Goal: Transaction & Acquisition: Purchase product/service

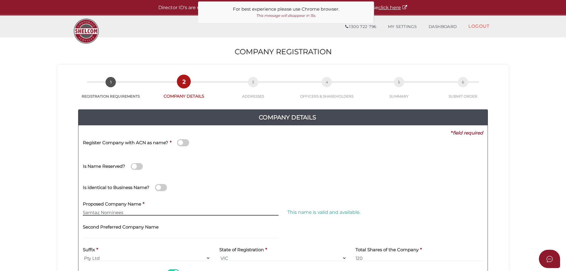
drag, startPoint x: 100, startPoint y: 213, endPoint x: 39, endPoint y: 208, distance: 61.3
click at [83, 209] on input "Samtaz Nominees" at bounding box center [181, 212] width 196 height 6
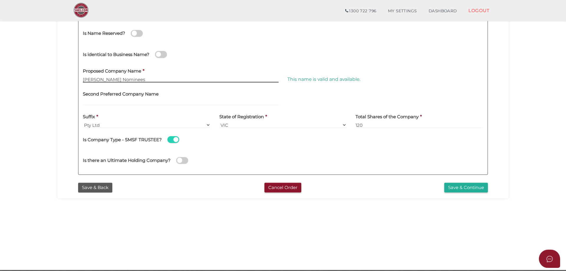
scroll to position [120, 0]
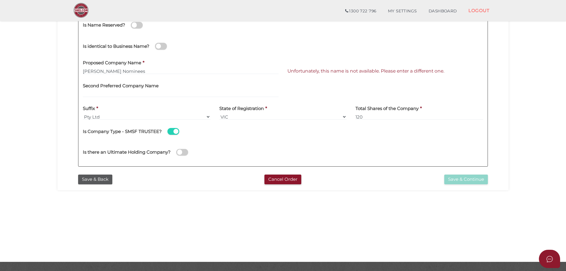
click at [146, 67] on div "Proposed Company Name * Molinaro Nominees" at bounding box center [181, 65] width 196 height 19
click at [143, 70] on input "Molinaro Nominees" at bounding box center [181, 71] width 196 height 6
click at [83, 70] on input "Molinaro Nominees" at bounding box center [181, 71] width 196 height 6
type input "M & S Molinaro Nominees"
click at [269, 206] on section "Company Registration a8586cc9be40a7e4cd3adc07ee768b0d 1 REGISTRATION REQUIREMEN…" at bounding box center [283, 78] width 566 height 366
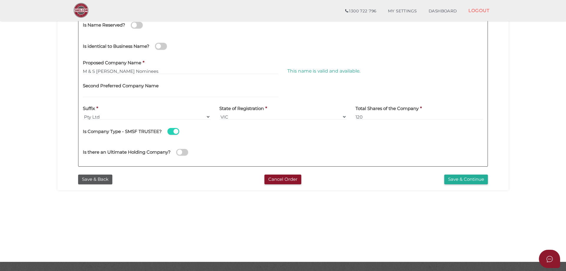
scroll to position [90, 0]
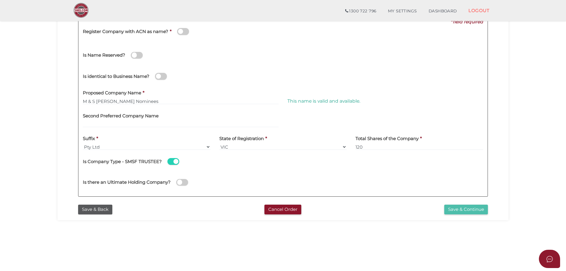
click at [476, 211] on button "Save & Continue" at bounding box center [466, 210] width 44 height 10
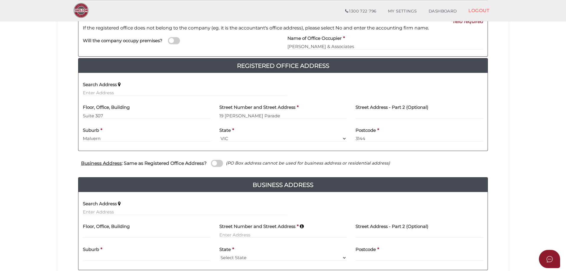
scroll to position [150, 0]
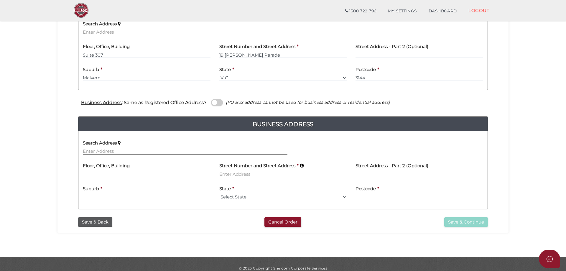
click at [101, 154] on input "text" at bounding box center [185, 151] width 205 height 6
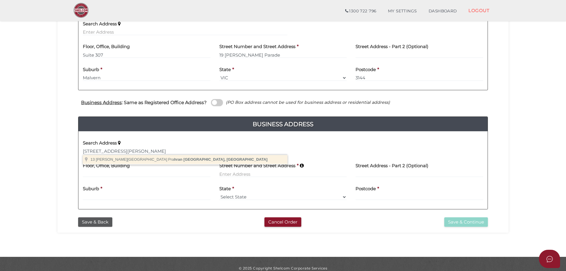
type input "[STREET_ADDRESS][PERSON_NAME]"
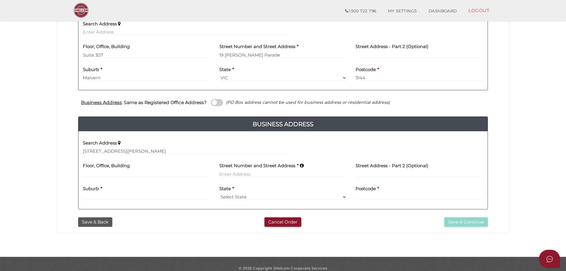
type input "[STREET_ADDRESS][PERSON_NAME]"
type input "Prahran"
select select "VIC"
type input "3181"
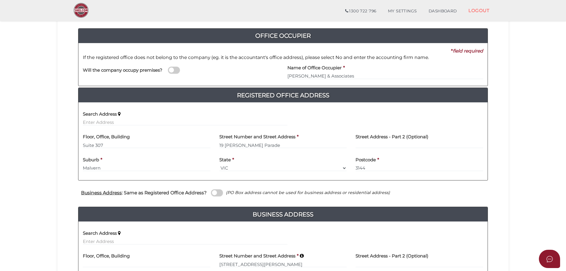
scroll to position [159, 0]
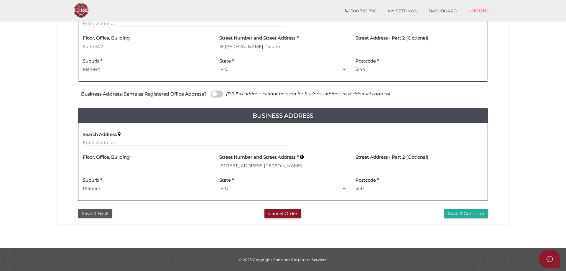
drag, startPoint x: 465, startPoint y: 215, endPoint x: 469, endPoint y: 232, distance: 17.9
click at [466, 215] on button "Save & Continue" at bounding box center [466, 214] width 44 height 10
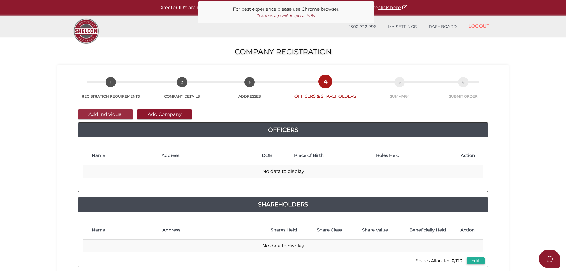
click at [116, 113] on button "Add Individual" at bounding box center [105, 114] width 55 height 10
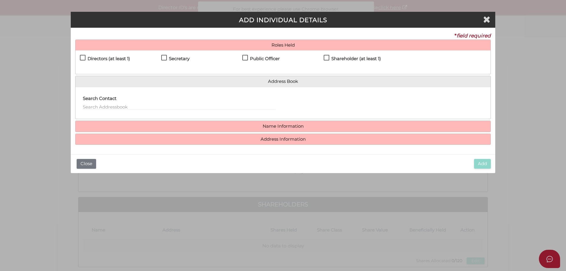
click at [121, 58] on h4 "Directors (at least 1)" at bounding box center [109, 58] width 42 height 5
checkbox input "true"
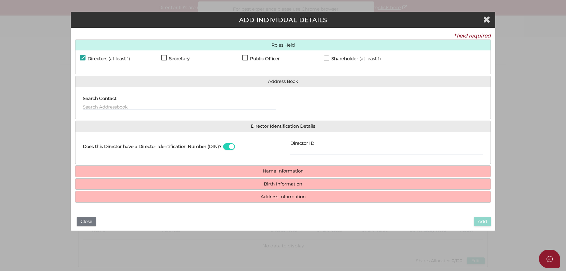
click at [168, 61] on label "Secretary" at bounding box center [175, 59] width 28 height 7
checkbox input "true"
click at [267, 56] on div "Public Officer" at bounding box center [282, 60] width 81 height 10
click at [268, 59] on h4 "Public Officer" at bounding box center [265, 58] width 30 height 5
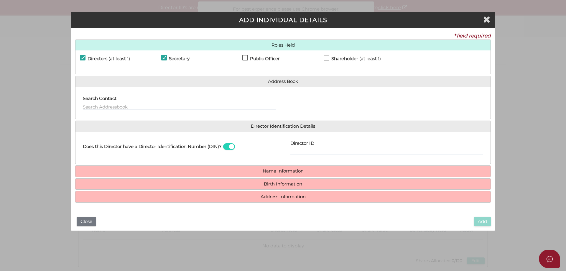
checkbox input "true"
click at [351, 56] on h4 "Shareholder (at least 1)" at bounding box center [356, 58] width 50 height 5
checkbox input "true"
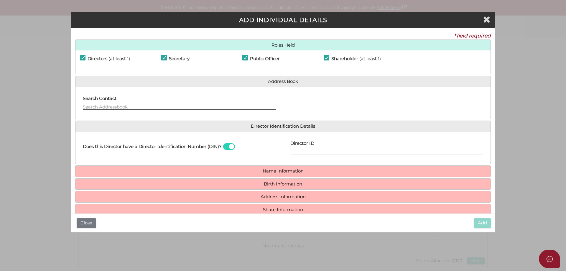
click at [112, 109] on input "text" at bounding box center [179, 106] width 193 height 6
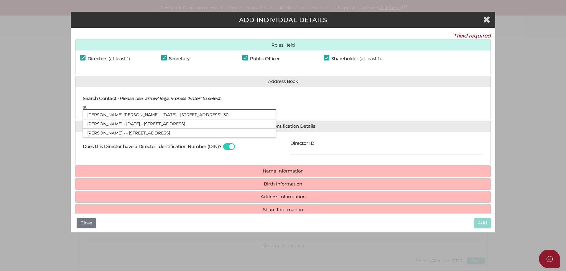
type input "s"
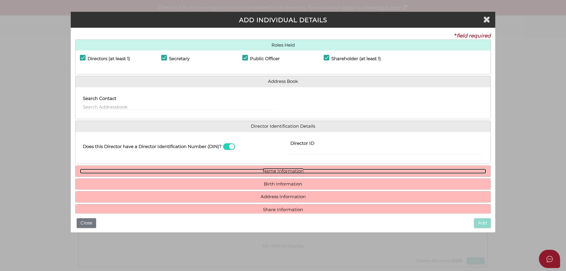
click at [277, 170] on link "Name Information" at bounding box center [283, 171] width 406 height 5
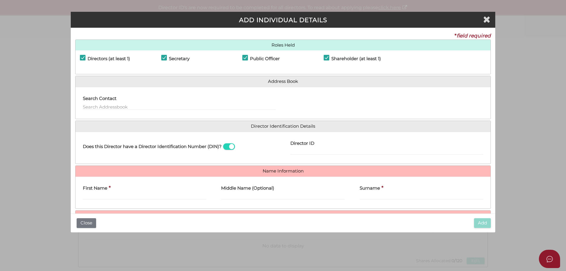
click at [122, 193] on div "First Name *" at bounding box center [145, 190] width 124 height 19
click at [122, 193] on input "First Name" at bounding box center [145, 196] width 124 height 6
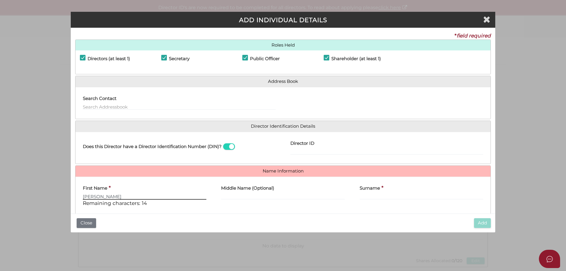
type input "Marcus"
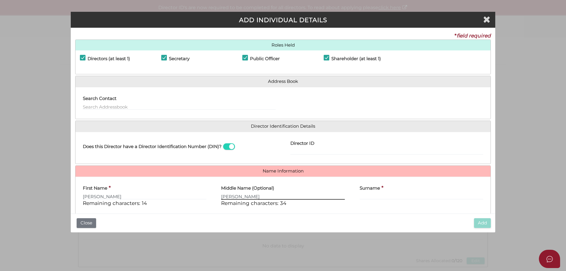
type input "Joseph"
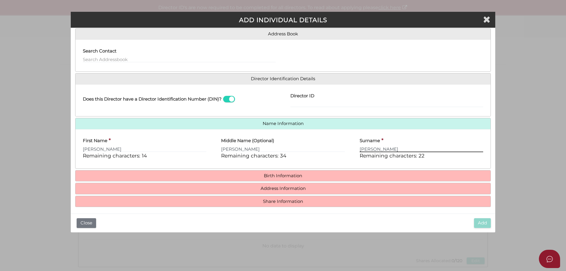
scroll to position [50, 0]
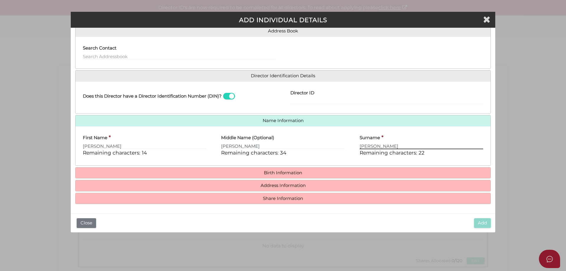
type input "[PERSON_NAME]"
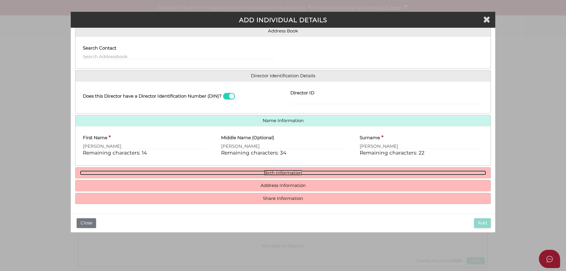
click at [253, 174] on link "Birth Information" at bounding box center [283, 172] width 406 height 5
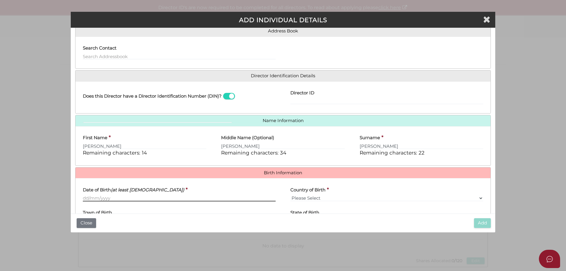
click at [93, 200] on input "Date of Birth (at least 18 years old)" at bounding box center [179, 198] width 193 height 6
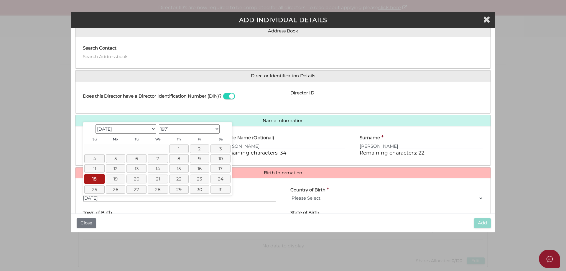
type input "[DATE]"
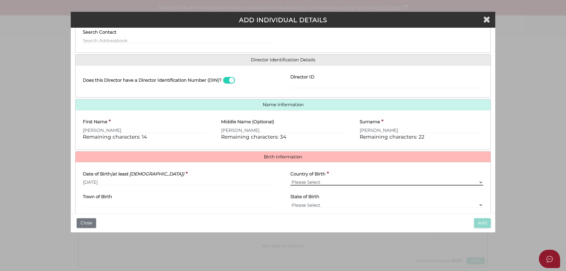
scroll to position [88, 0]
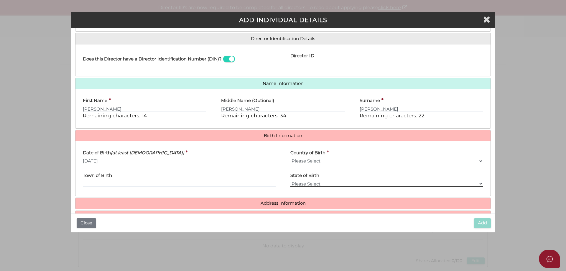
click at [290, 180] on select "Please Select VIC ACT NSW NT QLD TAS WA SA" at bounding box center [386, 183] width 193 height 6
select select "VIC"
click option "VIC" at bounding box center [0, 0] width 0 height 0
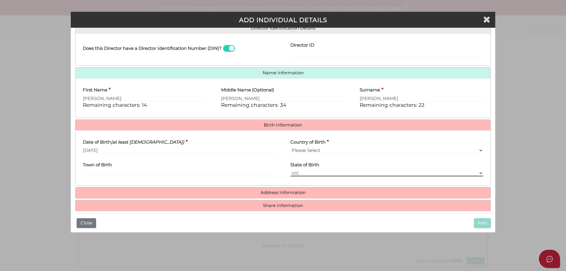
scroll to position [105, 0]
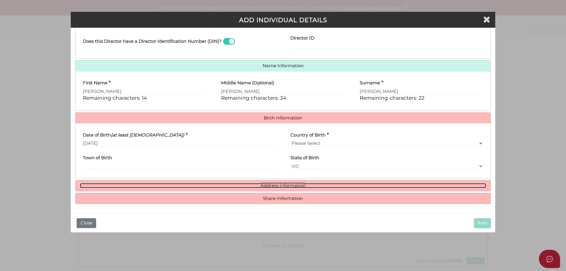
click at [288, 185] on link "Address Information" at bounding box center [283, 185] width 406 height 5
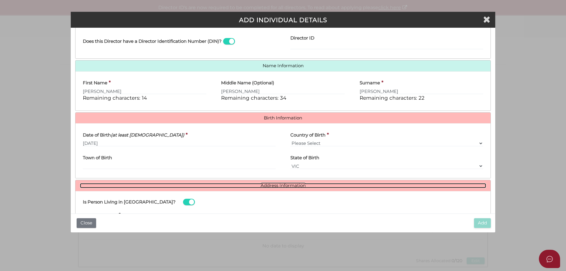
scroll to position [142, 0]
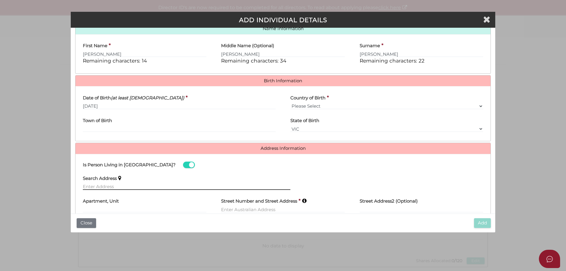
click at [129, 188] on input "text" at bounding box center [187, 186] width 208 height 6
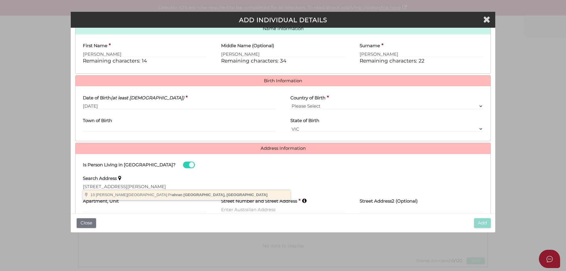
type input "13 Craven Street, Prahran VIC, Australia"
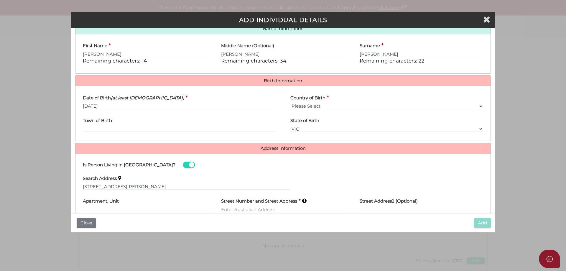
type input "13 Craven Street"
type input "Prahran"
select select "VIC"
type input "3181"
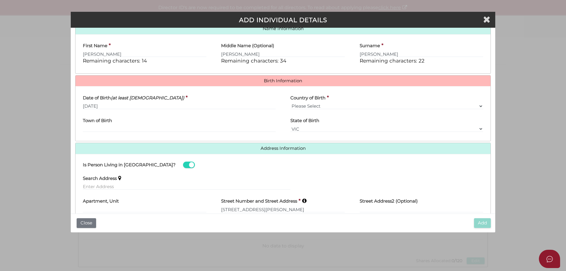
scroll to position [196, 0]
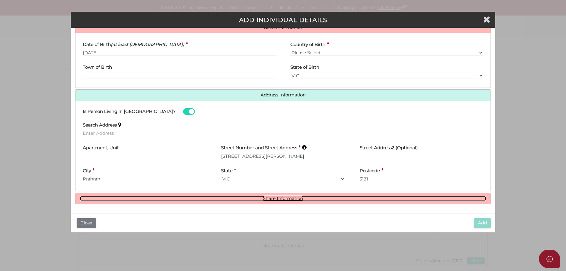
click at [258, 199] on link "Share Information" at bounding box center [283, 198] width 406 height 5
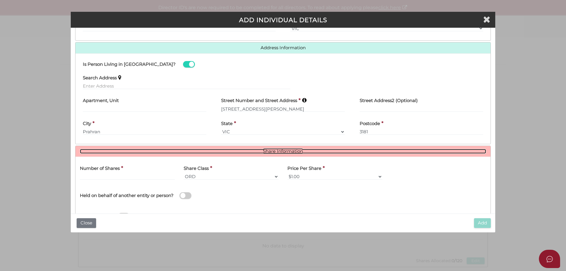
scroll to position [268, 0]
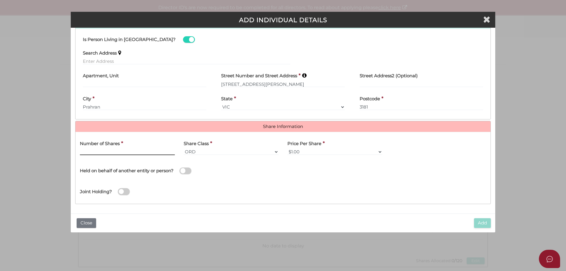
click at [94, 149] on input "text" at bounding box center [127, 152] width 95 height 6
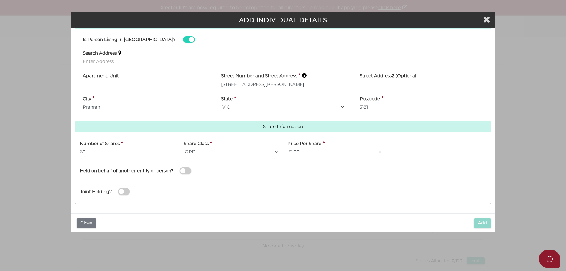
type input "60"
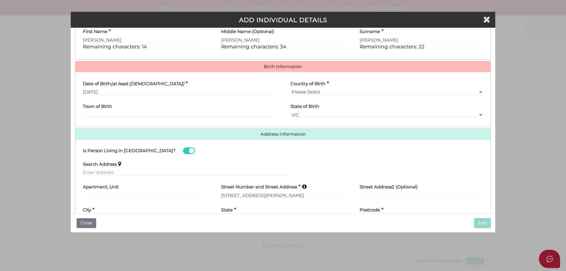
scroll to position [156, 0]
click at [333, 88] on div "Country of Birth * Please Select v Australia Afghanistan Albania Algeria Americ…" at bounding box center [386, 86] width 193 height 19
click at [290, 89] on select "Please Select v Australia Afghanistan Albania Algeria American Samoa Andorra An…" at bounding box center [386, 92] width 193 height 6
select select "[GEOGRAPHIC_DATA]"
click option "[GEOGRAPHIC_DATA]" at bounding box center [0, 0] width 0 height 0
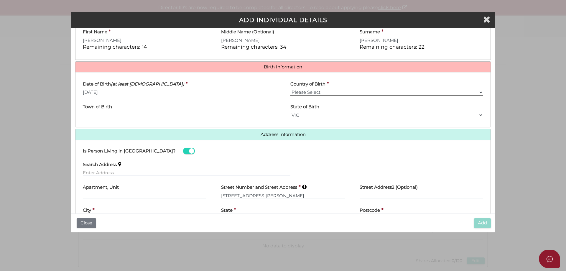
select select "Please Select"
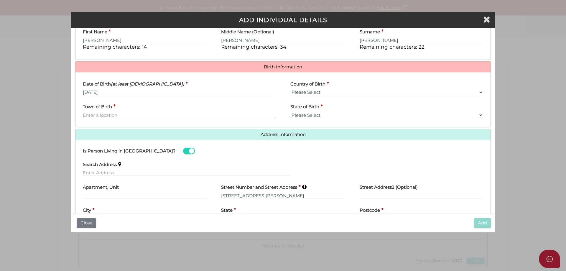
click at [136, 115] on input "Town of Birth" at bounding box center [179, 115] width 193 height 6
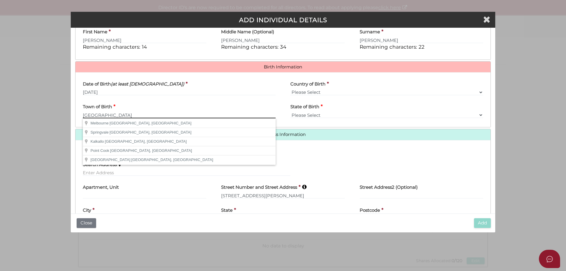
type input "[GEOGRAPHIC_DATA]"
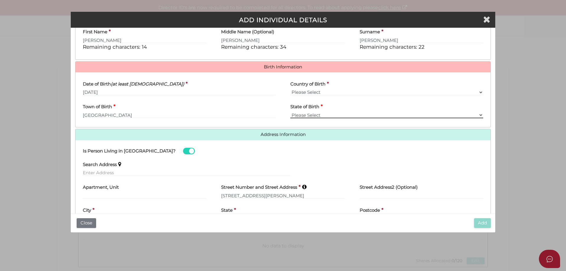
click at [290, 112] on select "Please Select VIC ACT NSW NT QLD TAS WA SA" at bounding box center [386, 115] width 193 height 6
select select "VIC"
click option "VIC" at bounding box center [0, 0] width 0 height 0
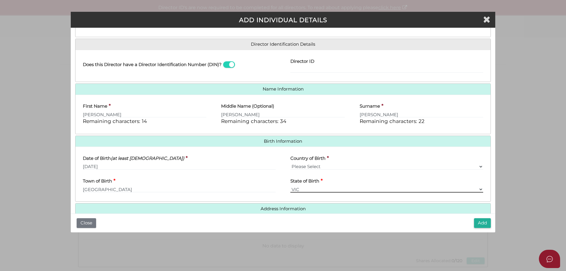
scroll to position [8, 0]
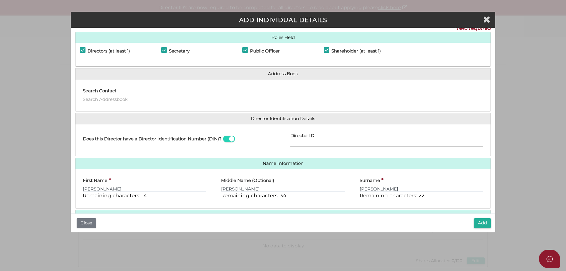
click at [308, 142] on input "Director ID" at bounding box center [386, 144] width 193 height 6
type input "036717500531984"
click at [169, 52] on h4 "Secretary" at bounding box center [179, 51] width 21 height 5
checkbox input "false"
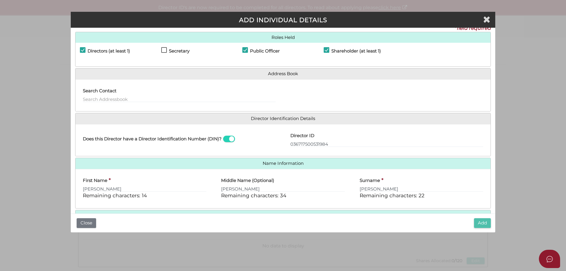
click at [482, 223] on button "Add" at bounding box center [482, 223] width 17 height 10
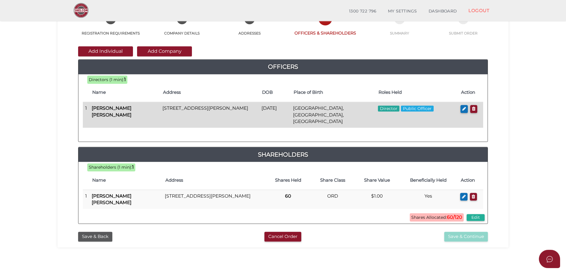
scroll to position [30, 0]
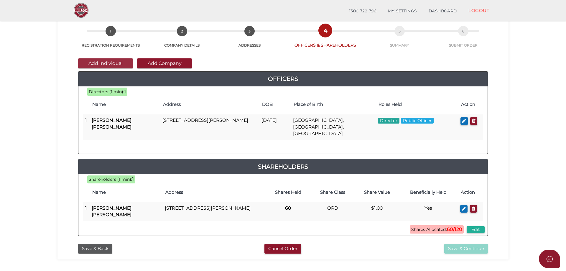
click at [111, 64] on button "Add Individual" at bounding box center [105, 63] width 55 height 10
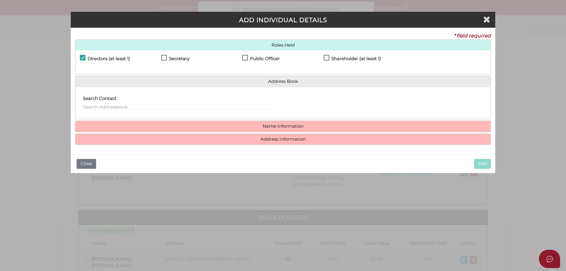
click at [329, 59] on label "Shareholder (at least 1)" at bounding box center [352, 59] width 57 height 7
checkbox input "true"
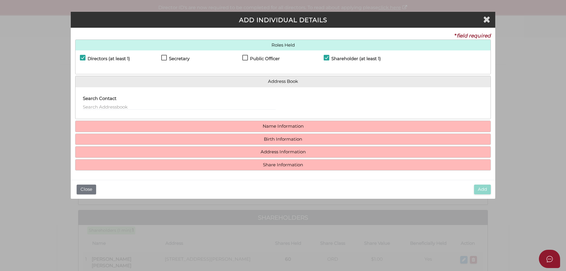
click at [177, 59] on h4 "Secretary" at bounding box center [179, 58] width 21 height 5
checkbox input "true"
click at [286, 130] on h4 "Name Information" at bounding box center [282, 126] width 415 height 11
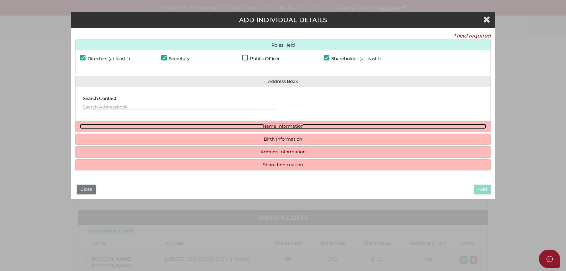
click at [283, 126] on link "Name Information" at bounding box center [283, 126] width 406 height 5
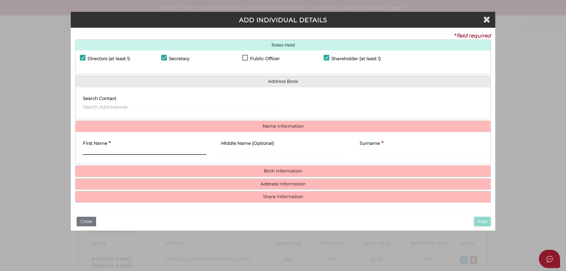
click at [128, 151] on input "First Name" at bounding box center [145, 151] width 124 height 6
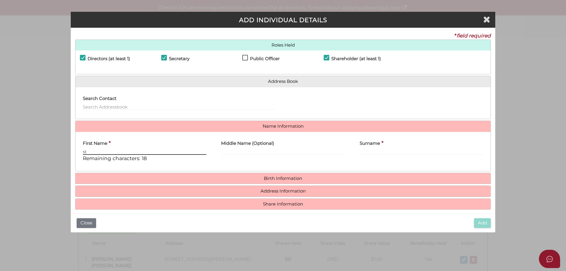
type input "s"
type input "Stacey"
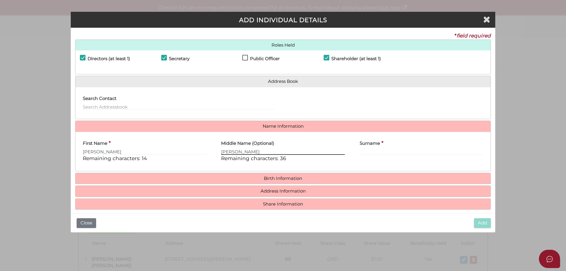
type input "Jane"
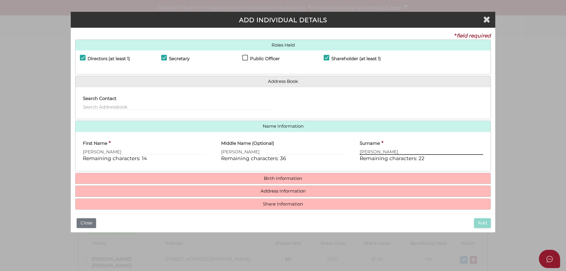
type input "Molinaro"
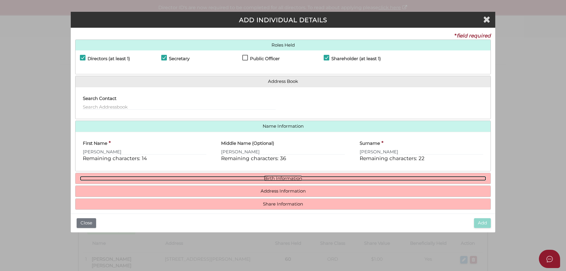
click at [274, 180] on link "Birth Information" at bounding box center [283, 178] width 406 height 5
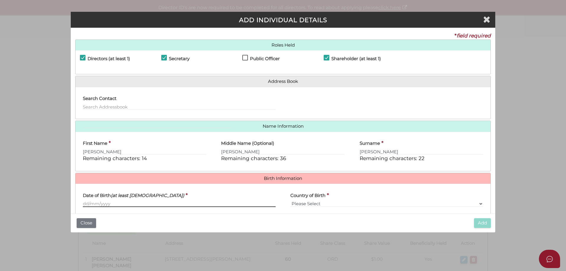
click at [168, 201] on input "Date of Birth (at least 18 years old)" at bounding box center [179, 203] width 193 height 6
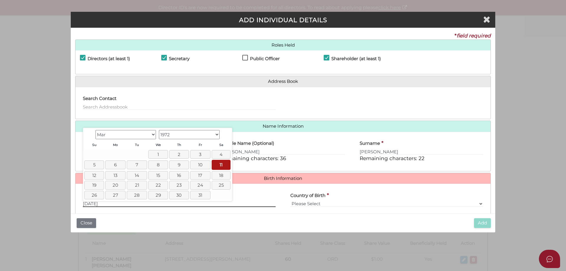
type input "11/03/1972"
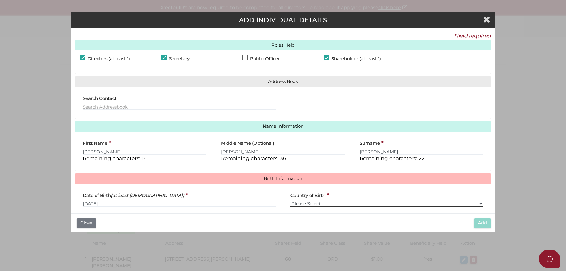
select select "Australia"
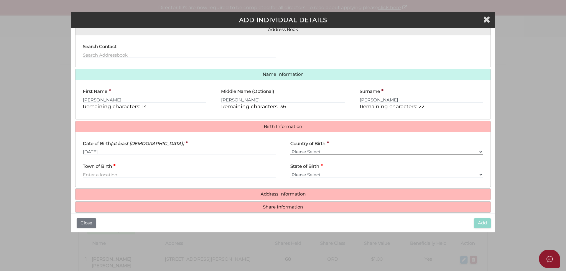
scroll to position [60, 0]
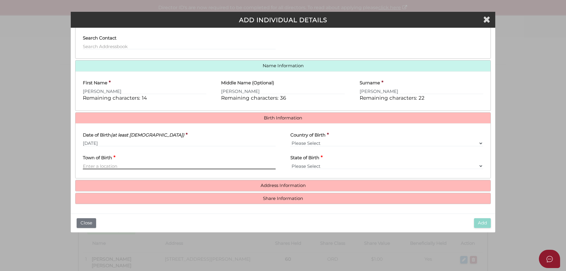
click at [103, 166] on input "Town of Birth" at bounding box center [179, 166] width 193 height 6
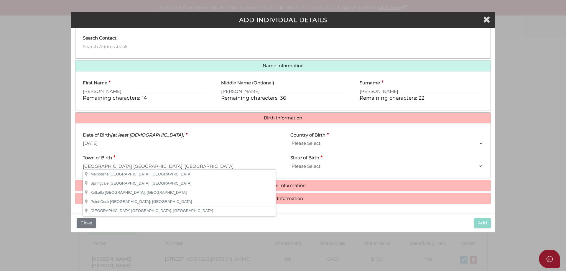
type input "Melbourne"
select select "VIC"
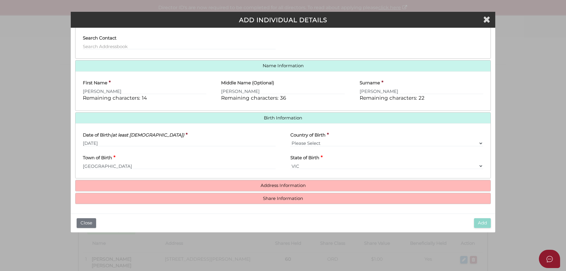
click at [284, 189] on h4 "Address Information" at bounding box center [282, 185] width 415 height 11
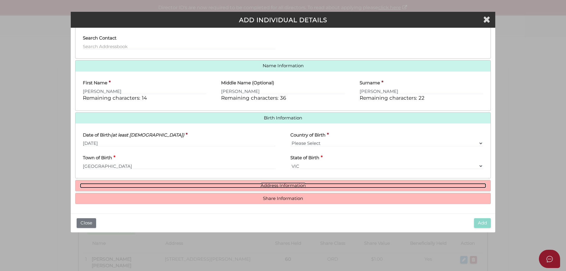
click at [288, 185] on link "Address Information" at bounding box center [283, 185] width 406 height 5
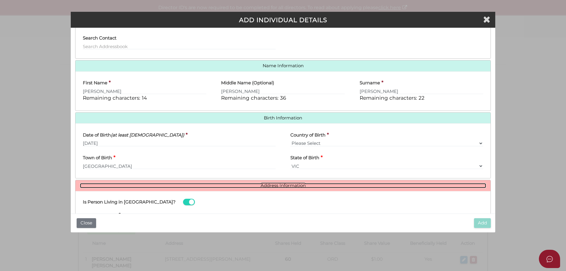
scroll to position [135, 0]
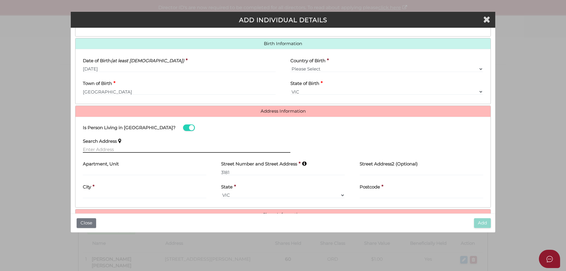
click at [114, 149] on input "text" at bounding box center [187, 149] width 208 height 6
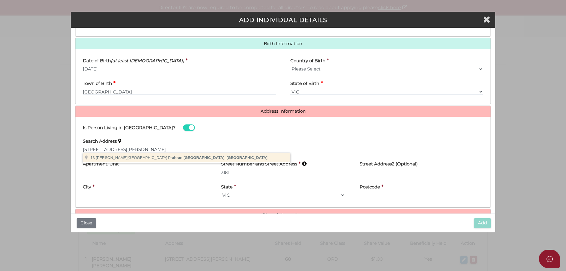
type input "13 Craven Street, Prahran VIC, Australia"
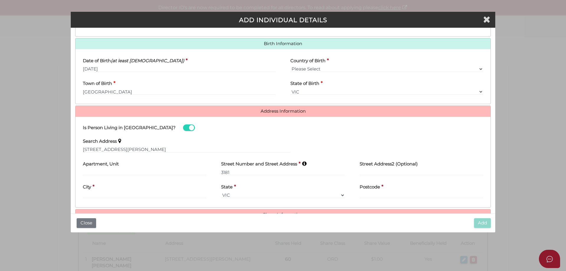
type input "[STREET_ADDRESS][PERSON_NAME]"
type input "Prahran"
select select "VIC"
type input "3181"
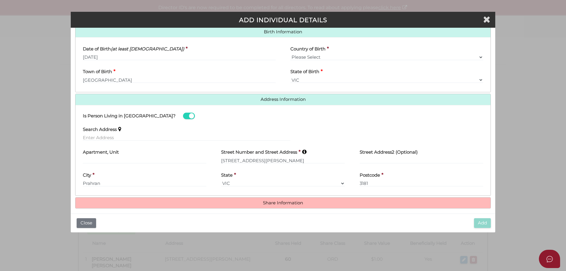
scroll to position [151, 0]
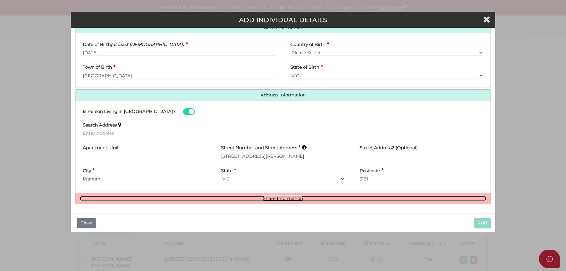
click at [271, 199] on link "Share Information" at bounding box center [283, 198] width 406 height 5
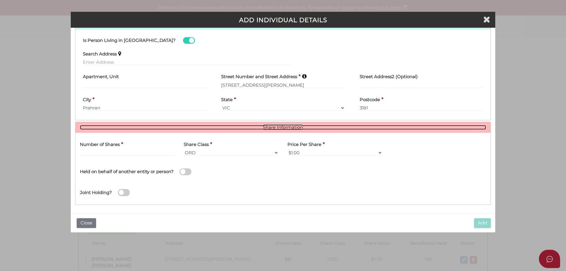
scroll to position [223, 0]
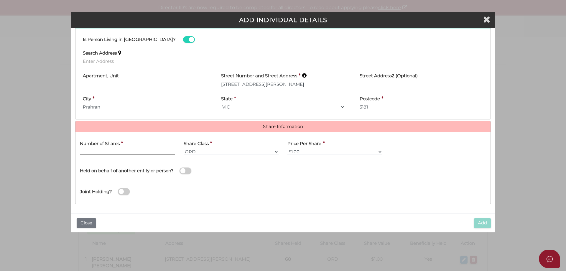
click at [125, 151] on input "text" at bounding box center [127, 152] width 95 height 6
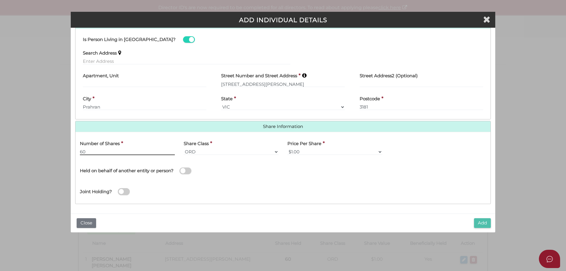
type input "60"
click at [485, 222] on button "Add" at bounding box center [482, 223] width 17 height 10
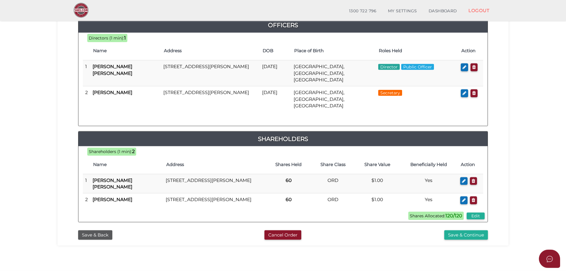
scroll to position [90, 0]
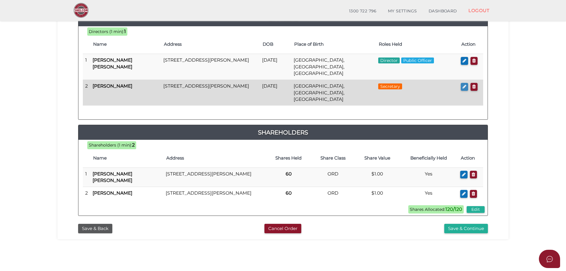
click at [461, 83] on button "button" at bounding box center [464, 87] width 7 height 8
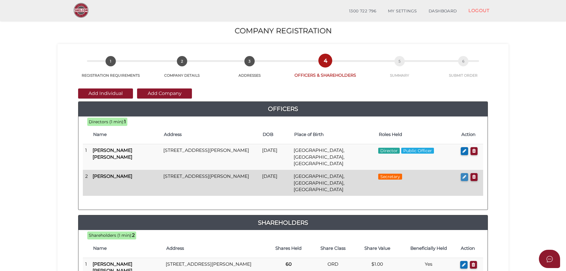
checkbox input "true"
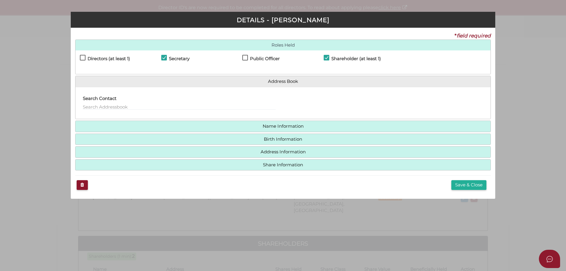
click at [96, 58] on h4 "Directors (at least 1)" at bounding box center [109, 58] width 42 height 5
checkbox input "true"
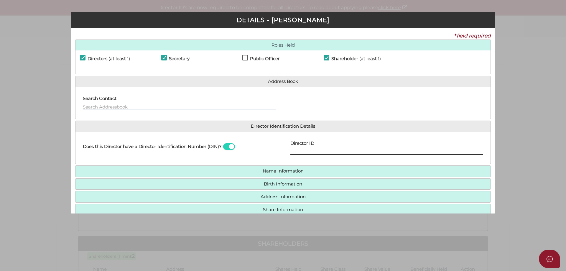
click at [297, 152] on input "text" at bounding box center [386, 151] width 193 height 6
click at [311, 150] on input "text" at bounding box center [386, 151] width 193 height 6
paste input "036 22449 63568"
click at [299, 153] on input "036 22449 63568" at bounding box center [386, 151] width 193 height 6
click at [300, 153] on input "036 22449 63568" at bounding box center [386, 151] width 193 height 6
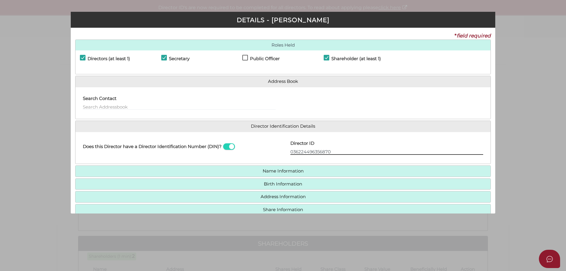
type input "036224496356870"
click at [265, 136] on div "Does this Director have a Director Identification Number (DIN)? Director ID 036…" at bounding box center [282, 148] width 415 height 32
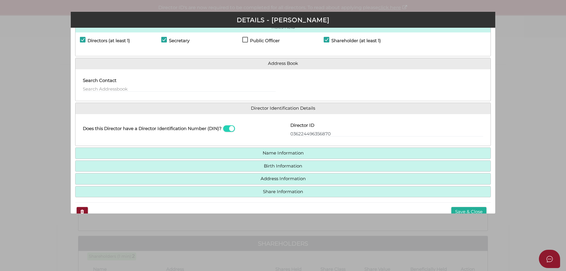
scroll to position [30, 0]
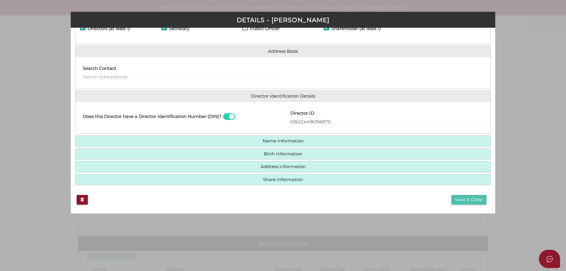
click at [468, 201] on button "Save & Close" at bounding box center [468, 200] width 35 height 10
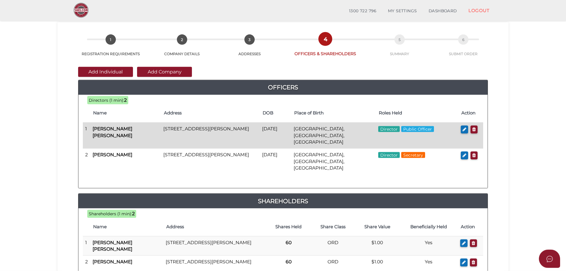
scroll to position [134, 0]
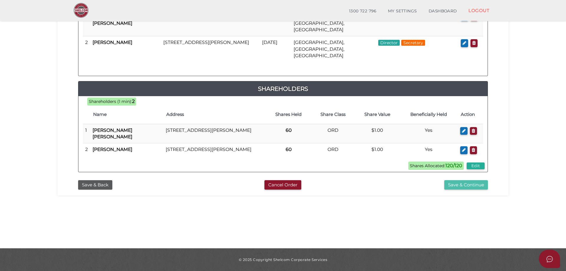
click at [457, 182] on button "Save & Continue" at bounding box center [466, 185] width 44 height 10
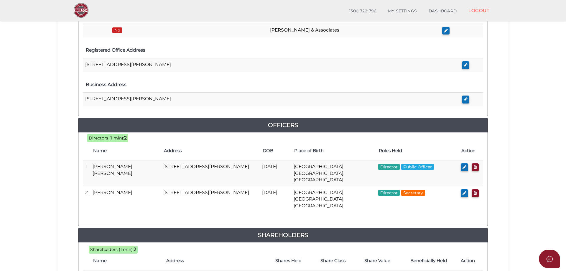
scroll to position [271, 0]
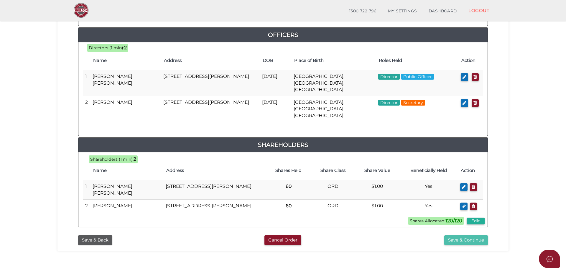
click at [460, 235] on button "Save & Continue" at bounding box center [466, 240] width 44 height 10
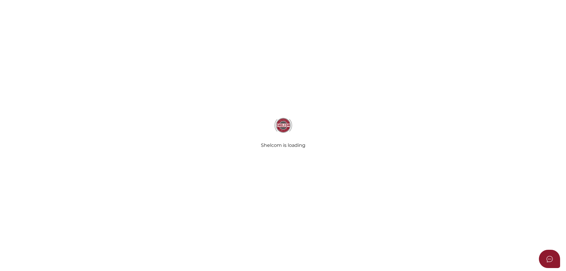
select select "Comb Binding"
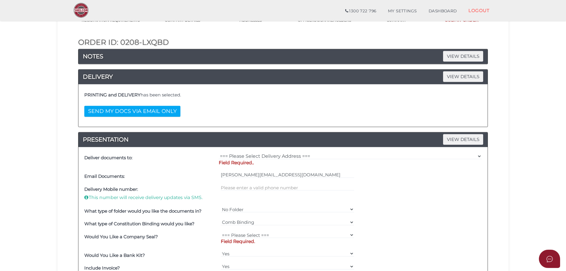
scroll to position [60, 0]
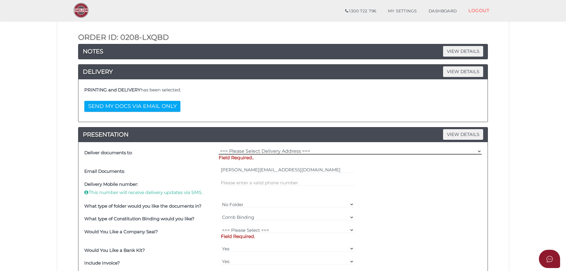
click at [219, 148] on select "=== Please Select Delivery Address === (User Address - [PERSON_NAME][GEOGRAPHIC…" at bounding box center [350, 151] width 263 height 6
select select "0"
click option "(User Address - [PERSON_NAME][GEOGRAPHIC_DATA][STREET_ADDRESS][PERSON_NAME]" at bounding box center [0, 0] width 0 height 0
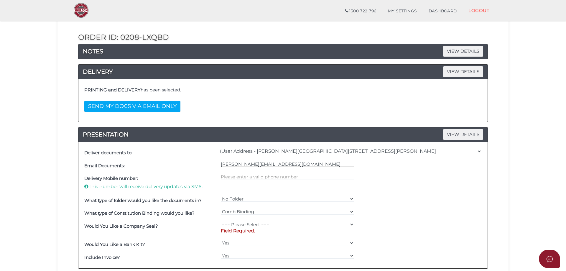
drag, startPoint x: 281, startPoint y: 164, endPoint x: 162, endPoint y: 169, distance: 118.9
click at [221, 167] on input "[PERSON_NAME][EMAIL_ADDRESS][DOMAIN_NAME]" at bounding box center [288, 164] width 134 height 6
type input "[PERSON_NAME][EMAIL_ADDRESS][DOMAIN_NAME]"
type input "0413535809"
click at [221, 195] on select "No Folder === Please Select === Shelcom Folder Client Supplied Folder No Folder" at bounding box center [288, 198] width 134 height 6
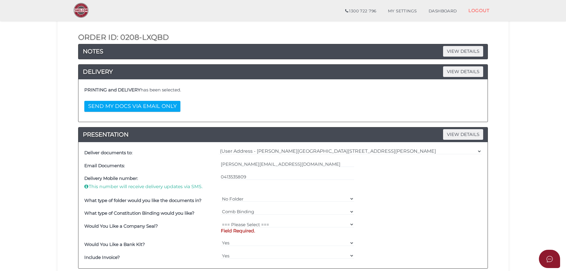
click at [421, 198] on div "What type of folder would you like the documents in? No Folder === Please Selec…" at bounding box center [283, 200] width 400 height 13
click at [221, 221] on select "=== Please Select === Fold Seal $50 No Seal" at bounding box center [288, 224] width 134 height 6
select select "0"
click option "No Seal" at bounding box center [0, 0] width 0 height 0
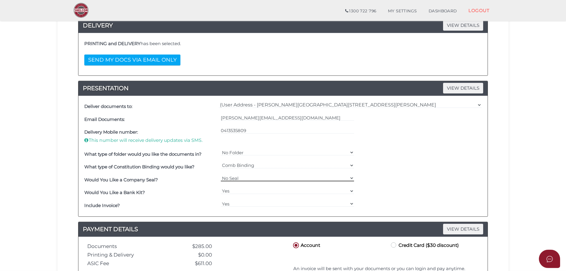
scroll to position [150, 0]
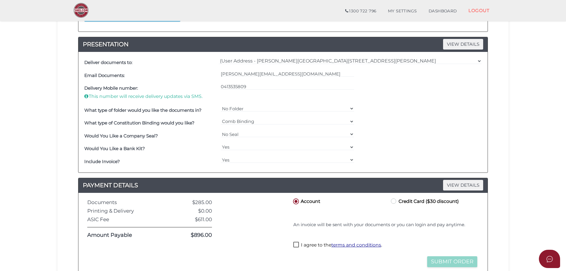
click at [394, 201] on label "Credit Card ($30 discount)" at bounding box center [424, 200] width 69 height 7
radio input "true"
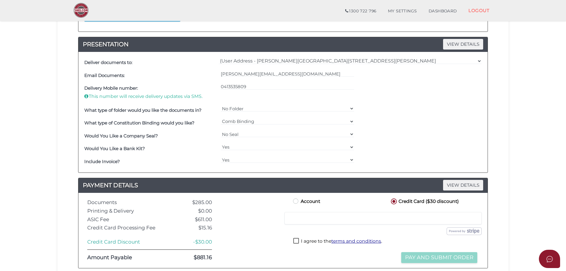
scroll to position [180, 0]
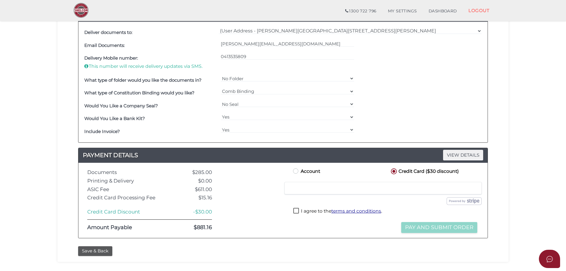
click at [307, 211] on label "I agree to the terms and conditions ." at bounding box center [337, 211] width 89 height 7
checkbox input "true"
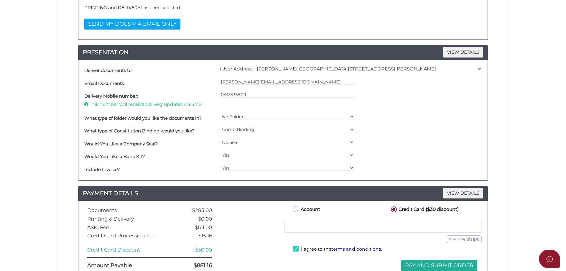
scroll to position [218, 0]
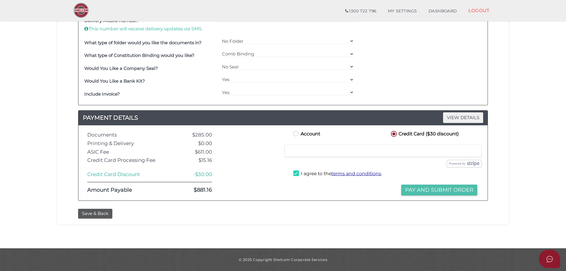
click at [426, 190] on button "Pay and Submit Order" at bounding box center [439, 190] width 76 height 11
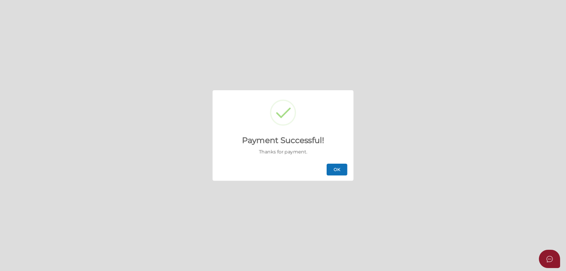
click at [335, 168] on button "OK" at bounding box center [337, 170] width 21 height 12
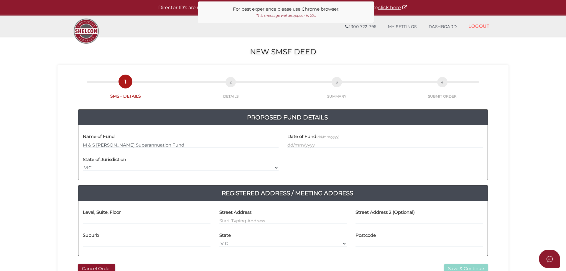
type input "M & S [PERSON_NAME] Superannuation Fund"
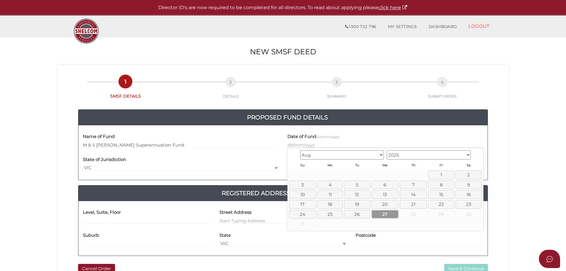
click at [389, 215] on link "27" at bounding box center [384, 214] width 27 height 9
type input "[DATE]"
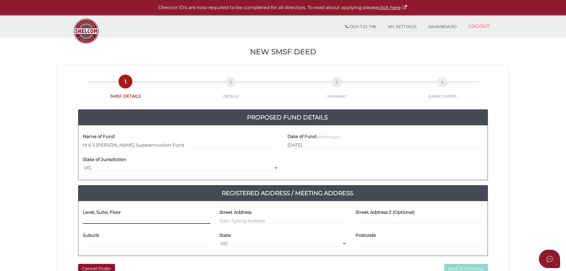
click at [103, 221] on input at bounding box center [147, 220] width 128 height 6
type input "Suite 307"
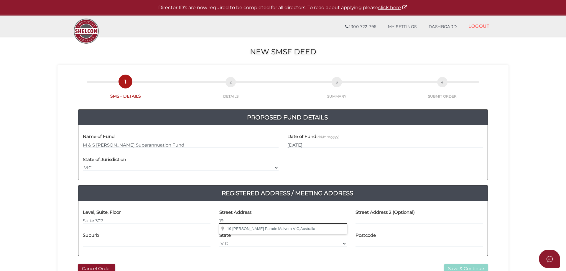
type input "1"
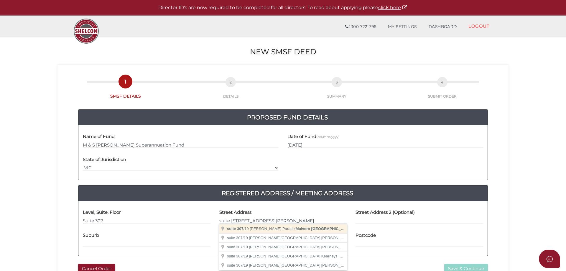
type input "suite [STREET_ADDRESS][PERSON_NAME]"
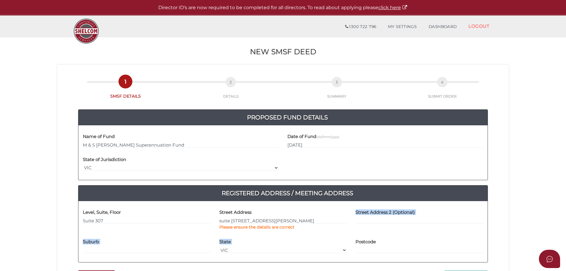
type input "suite 307"
type input "19 [PERSON_NAME] Parade"
type input "Malvern"
select select "VIC"
type input "3144"
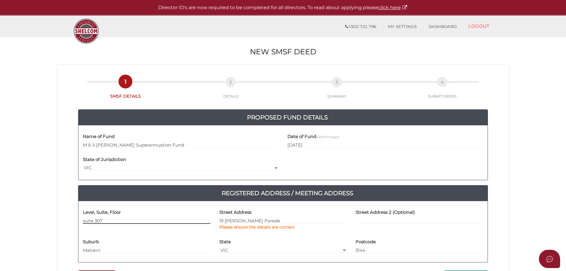
click at [85, 220] on input "suite 307" at bounding box center [147, 220] width 128 height 6
type input "Suite 307"
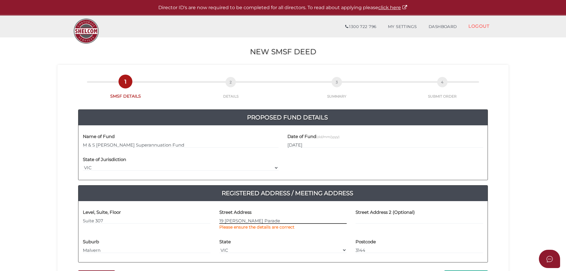
click at [292, 222] on input "19 Milton Parade" at bounding box center [283, 220] width 128 height 6
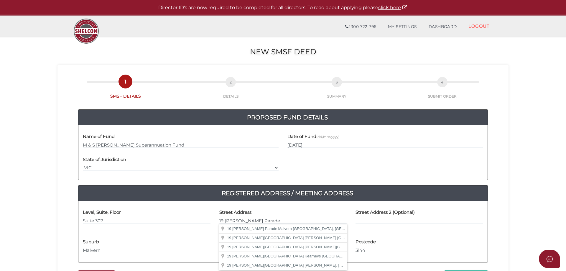
click at [444, 228] on div "Street Address 2 (Optional)" at bounding box center [419, 219] width 137 height 29
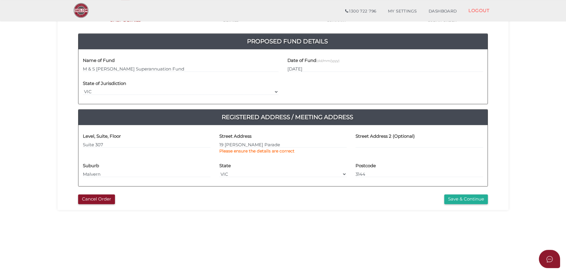
scroll to position [60, 0]
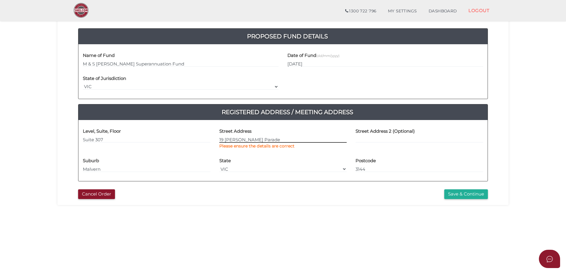
click at [269, 141] on input "19 Milton Parade" at bounding box center [283, 139] width 128 height 6
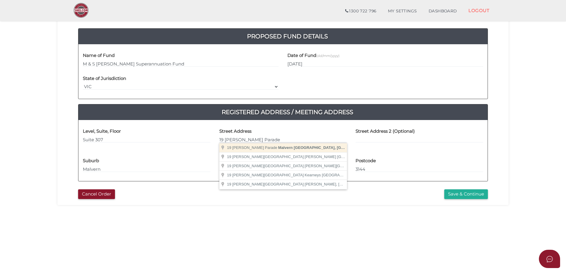
type input "19 Milton Parade, Malvern VIC, Australia"
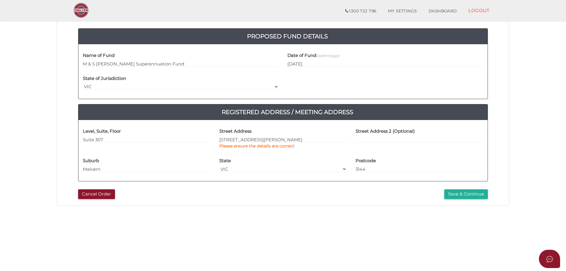
type input "19 Milton Parade"
type input "Malvern"
select select "VIC"
type input "3144"
click at [265, 137] on input "19 Milton Parade" at bounding box center [283, 139] width 128 height 6
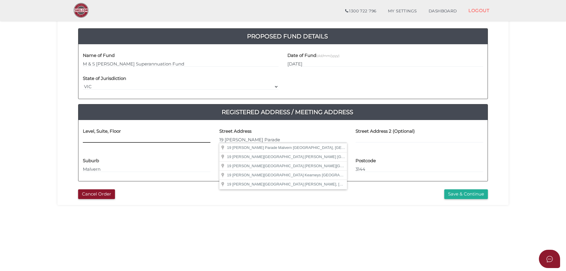
click at [151, 141] on input at bounding box center [147, 139] width 128 height 6
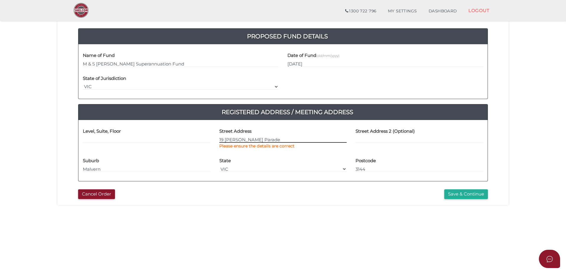
click at [220, 139] on input "19 Milton Parade" at bounding box center [283, 139] width 128 height 6
type input "suite 307/19 Milton Parade, Malvern VIC, Australia"
type input "suite 307"
type input "19 Milton Parade"
type input "Malvern"
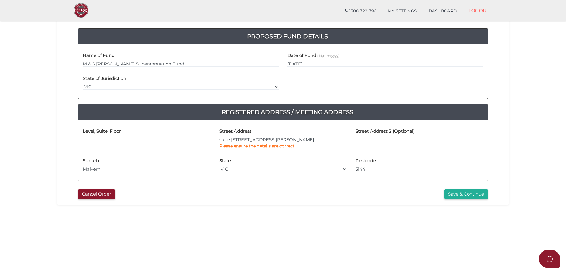
select select "VIC"
type input "3144"
click at [263, 138] on input "19 Milton Parade" at bounding box center [283, 139] width 128 height 6
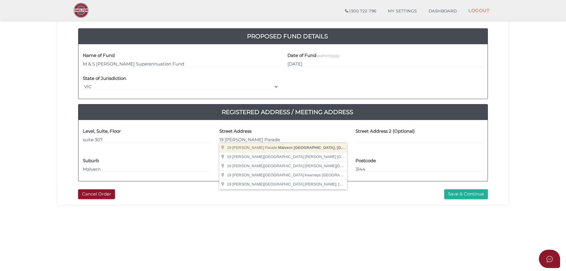
type input "19 Milton Parade, Malvern VIC, Australia"
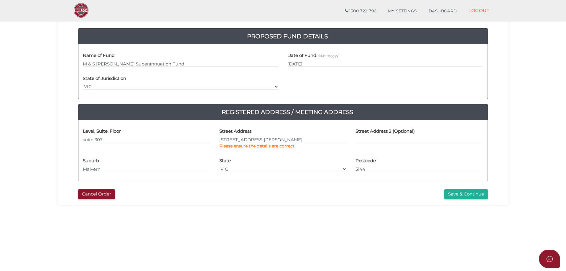
type input "19 Milton Parade"
type input "Malvern"
select select "VIC"
type input "3144"
click at [137, 139] on input at bounding box center [147, 139] width 128 height 6
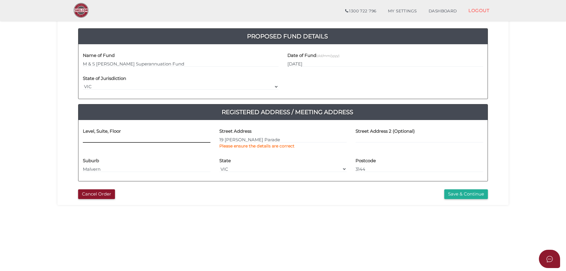
click at [136, 139] on input at bounding box center [147, 139] width 128 height 6
type input "Suite 307"
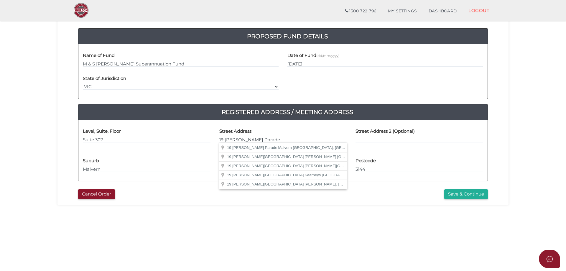
click at [302, 201] on div "a8586cc9be40a7e4cd3adc07ee768b0d 1 SMSF DETAILS 2 DETAILS 3 SUMMARY 4 SUBMIT OR…" at bounding box center [282, 94] width 451 height 221
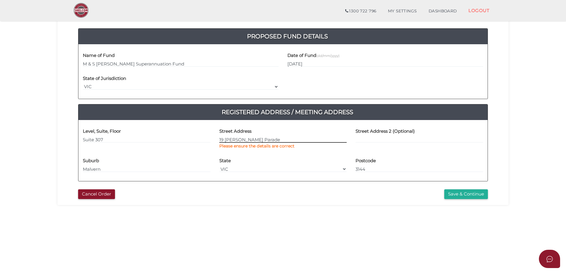
click at [270, 138] on input "19 Milton Parade" at bounding box center [283, 139] width 128 height 6
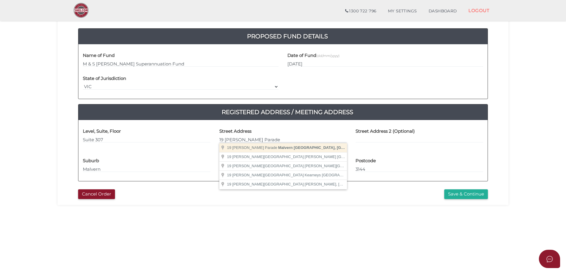
type input "19 Milton Parade, Malvern VIC, Australia"
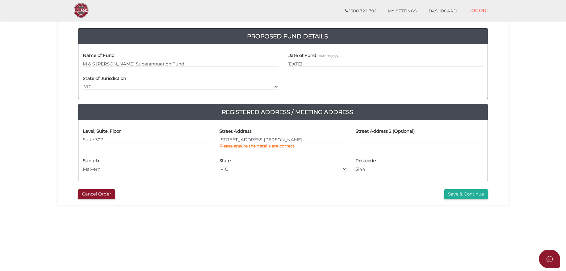
type input "19 Milton Parade"
type input "Malvern"
select select "VIC"
type input "3144"
click at [134, 139] on input at bounding box center [147, 139] width 128 height 6
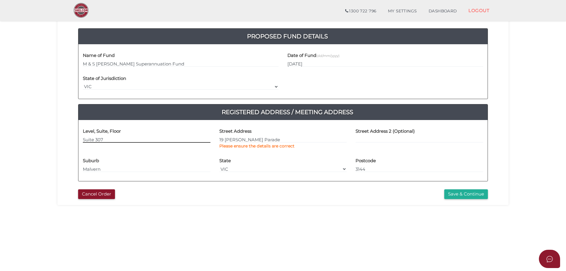
type input "Suite 307"
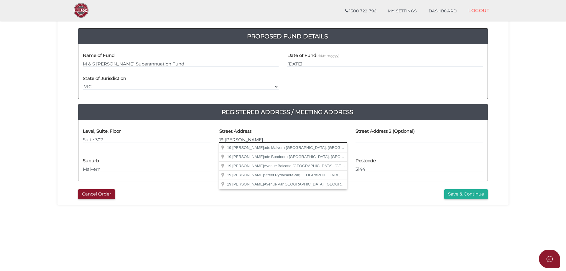
type input "19 Milton Parade"
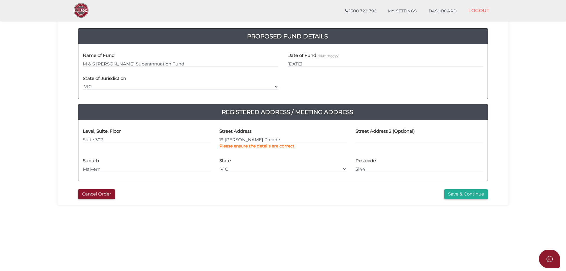
click at [361, 201] on div "a8586cc9be40a7e4cd3adc07ee768b0d 1 SMSF DETAILS 2 DETAILS 3 SUMMARY 4 SUBMIT OR…" at bounding box center [282, 94] width 451 height 221
click at [472, 192] on button "Save & Continue" at bounding box center [466, 194] width 44 height 10
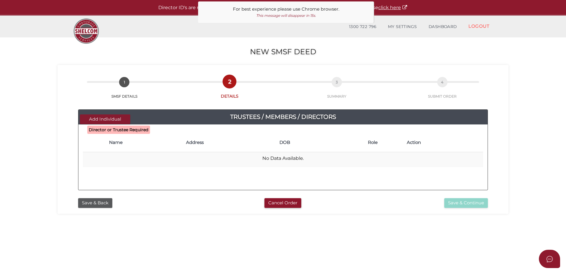
click at [111, 118] on button "Add Individual" at bounding box center [105, 119] width 50 height 10
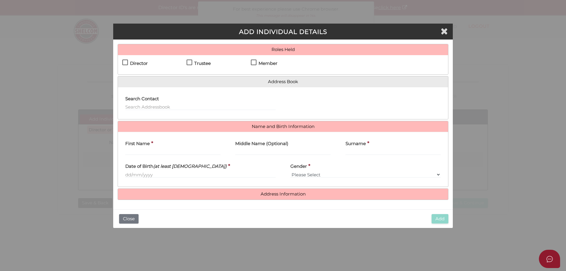
click at [134, 65] on h4 "Director" at bounding box center [139, 63] width 18 height 5
checkbox input "true"
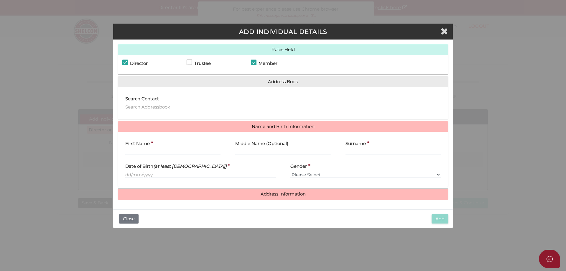
click at [196, 61] on h4 "Trustee" at bounding box center [202, 63] width 17 height 5
checkbox input "true"
click at [124, 62] on label "Director" at bounding box center [134, 64] width 25 height 7
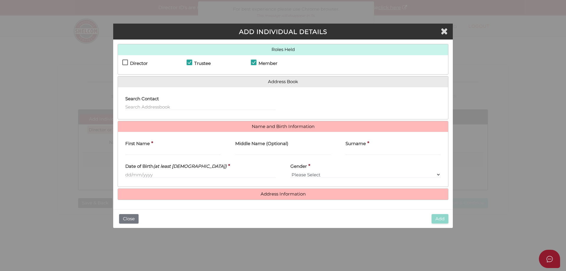
checkbox input "true"
checkbox input "false"
click at [162, 104] on input "text" at bounding box center [200, 107] width 150 height 6
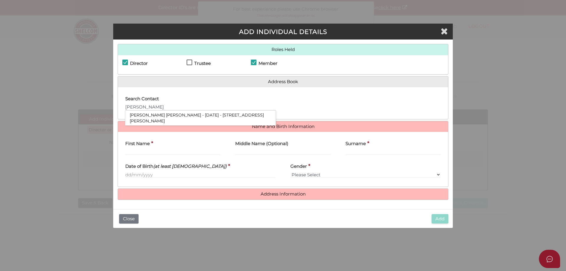
click at [184, 119] on li "[PERSON_NAME] [PERSON_NAME] - [DATE] - [STREET_ADDRESS][PERSON_NAME]" at bounding box center [200, 118] width 150 height 15
type input "[PERSON_NAME]"
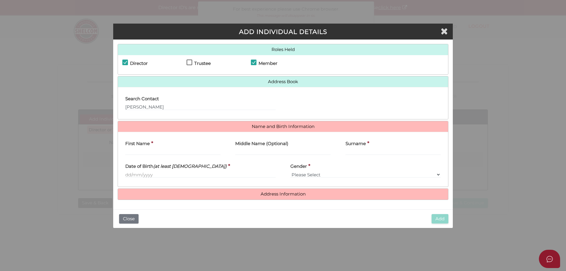
type input "[PERSON_NAME]"
type input "[DATE]"
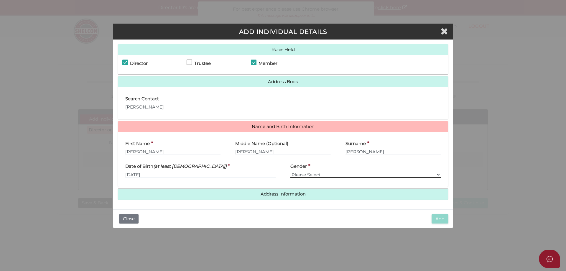
click at [290, 171] on select "Please Select [DEMOGRAPHIC_DATA] [DEMOGRAPHIC_DATA]" at bounding box center [365, 174] width 150 height 6
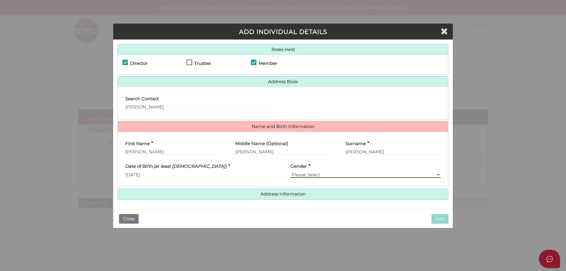
select select "[DEMOGRAPHIC_DATA]"
click option "[DEMOGRAPHIC_DATA]" at bounding box center [0, 0] width 0 height 0
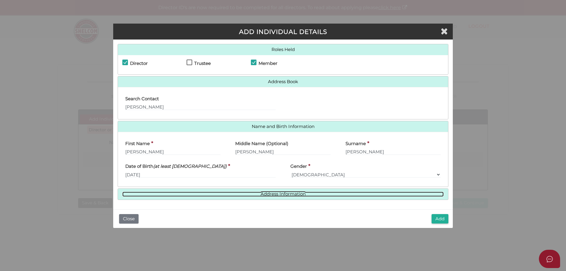
click at [310, 193] on link "Address Information" at bounding box center [282, 194] width 321 height 5
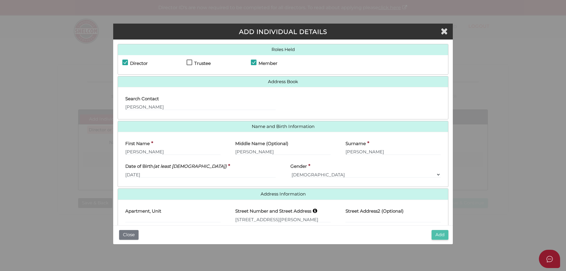
click at [443, 233] on button "Add" at bounding box center [440, 235] width 17 height 10
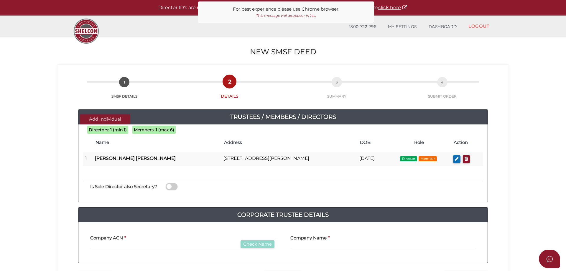
click at [102, 117] on button "Add Individual" at bounding box center [105, 119] width 50 height 10
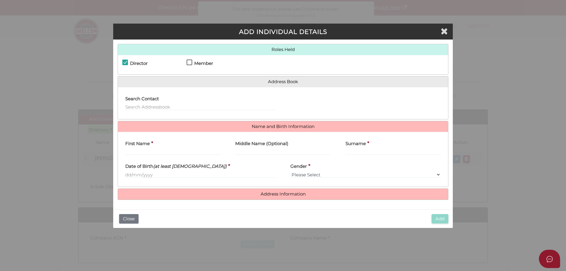
click at [192, 61] on label "Member" at bounding box center [200, 64] width 27 height 7
checkbox input "true"
click at [166, 107] on input "text" at bounding box center [200, 107] width 150 height 6
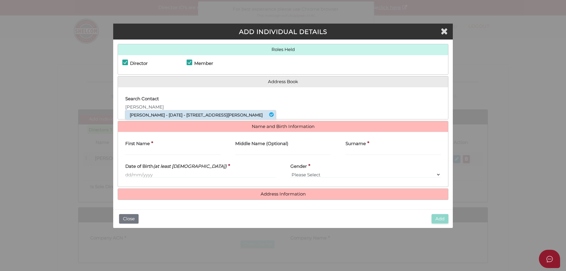
click at [178, 113] on li "Stacey Jane Molinaro - 11/03/1972 - 13 Craven Street, Prahran, VIC, 3181" at bounding box center [200, 115] width 150 height 9
type input "[PERSON_NAME]"
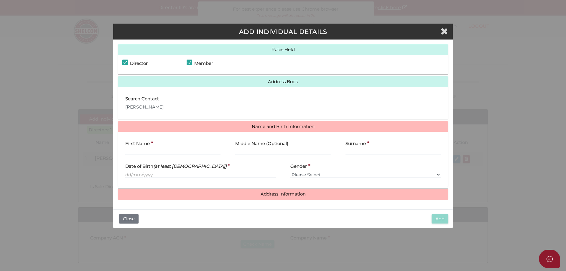
type input "[PERSON_NAME]"
type input "[DATE]"
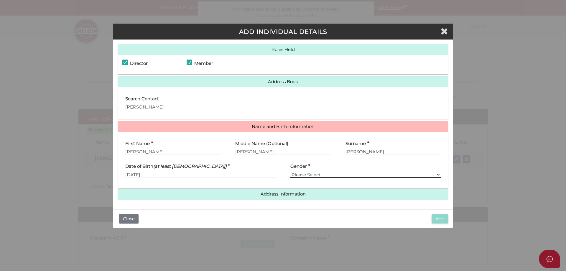
click at [290, 171] on select "Please Select Male Female" at bounding box center [365, 174] width 150 height 6
select select "[DEMOGRAPHIC_DATA]"
click option "[DEMOGRAPHIC_DATA]" at bounding box center [0, 0] width 0 height 0
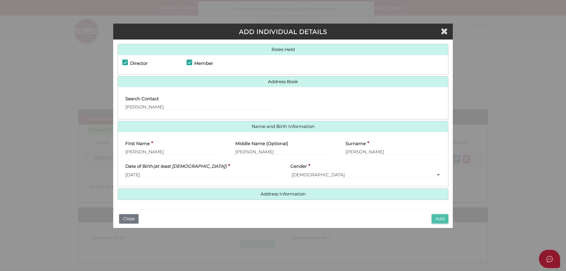
click at [443, 217] on button "Add" at bounding box center [440, 219] width 17 height 10
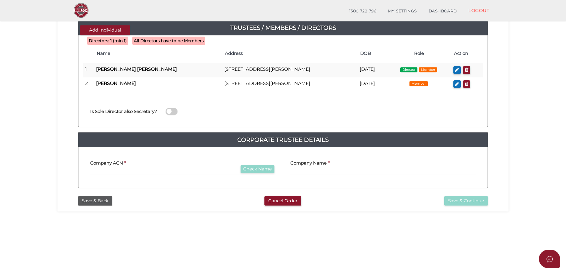
scroll to position [120, 0]
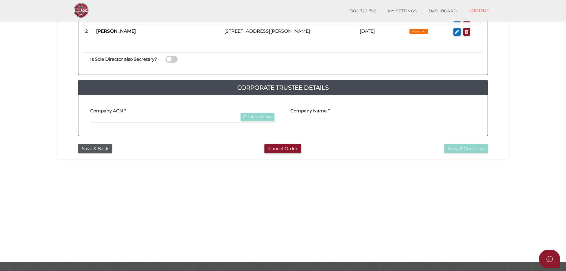
click at [123, 116] on input "text" at bounding box center [182, 119] width 185 height 6
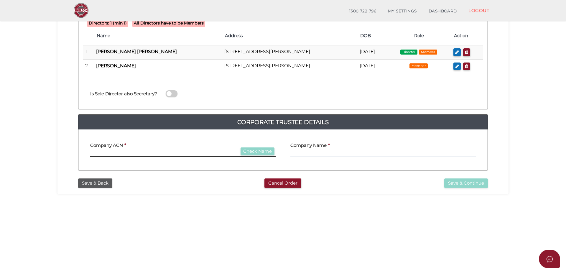
scroll to position [60, 0]
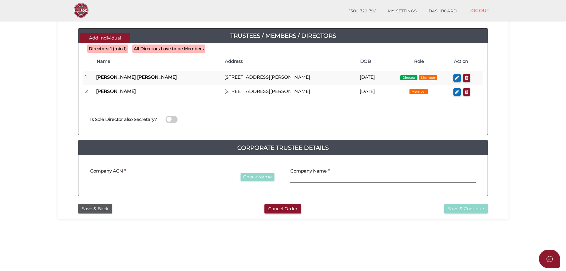
click at [306, 179] on input "text" at bounding box center [382, 179] width 185 height 6
type input "M"
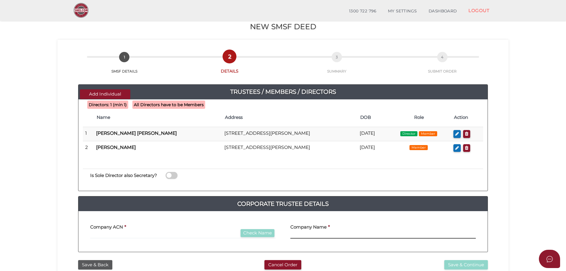
scroll to position [0, 0]
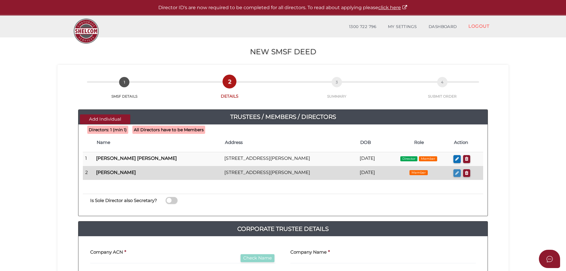
click at [455, 175] on icon "button" at bounding box center [457, 173] width 4 height 4
checkbox input "true"
type input "[PERSON_NAME]"
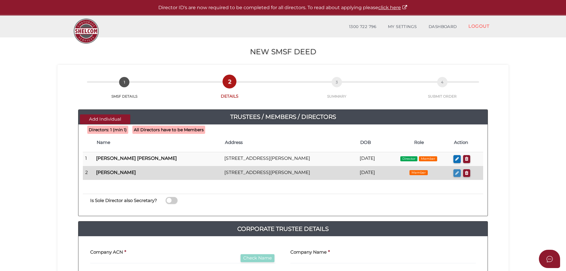
type input "[DATE]"
select select "[DEMOGRAPHIC_DATA]"
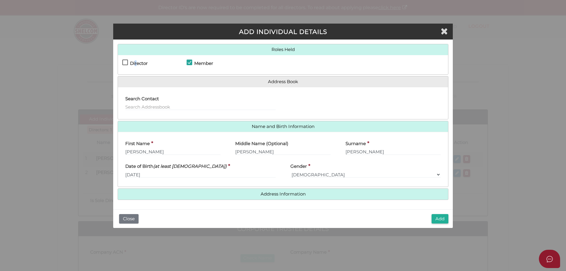
click at [136, 62] on h4 "Director" at bounding box center [139, 63] width 18 height 5
checkbox input "true"
click at [441, 218] on button "Add" at bounding box center [440, 219] width 17 height 10
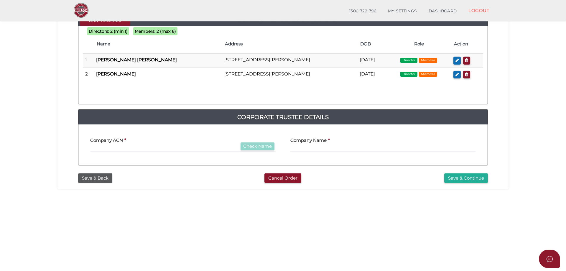
scroll to position [120, 0]
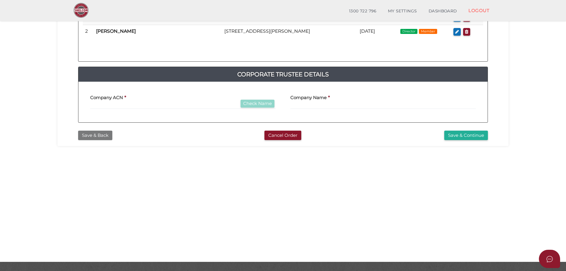
click at [96, 137] on button "Save & Back" at bounding box center [95, 136] width 34 height 10
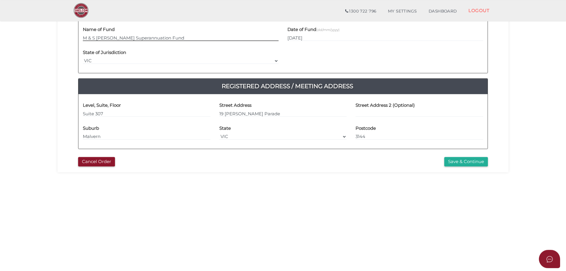
scroll to position [90, 0]
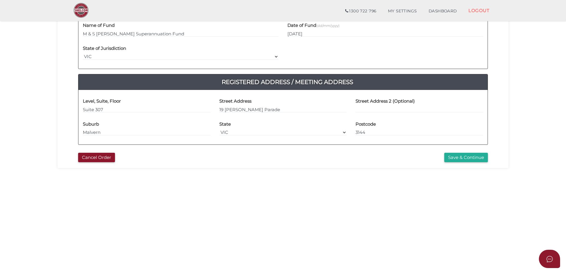
drag, startPoint x: 462, startPoint y: 155, endPoint x: 454, endPoint y: 165, distance: 12.1
click at [462, 155] on button "Save & Continue" at bounding box center [466, 158] width 44 height 10
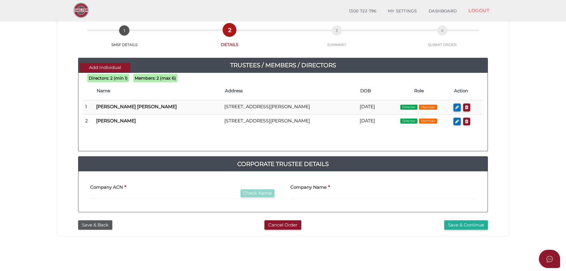
scroll to position [30, 0]
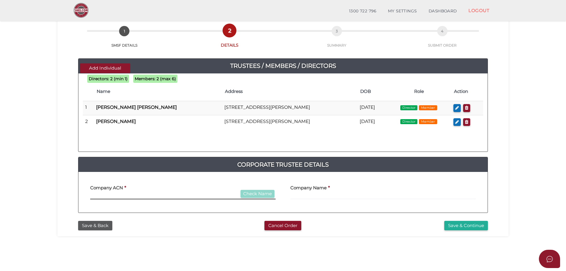
click at [175, 195] on input "text" at bounding box center [182, 196] width 185 height 6
type input "690421955"
click at [270, 194] on button "Check Name" at bounding box center [258, 194] width 34 height 8
type input "M & S MOLINARO NOMINEES PTY LTD"
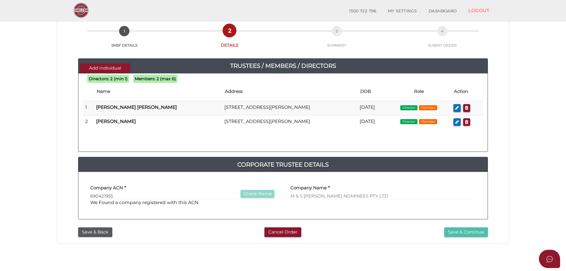
click at [453, 233] on button "Save & Continue" at bounding box center [466, 232] width 44 height 10
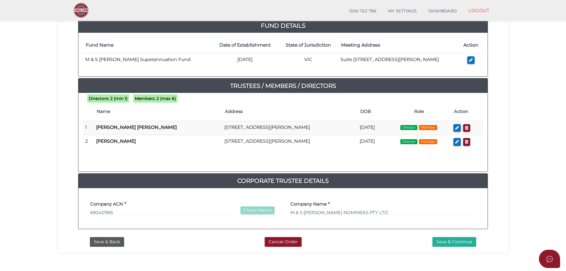
scroll to position [90, 0]
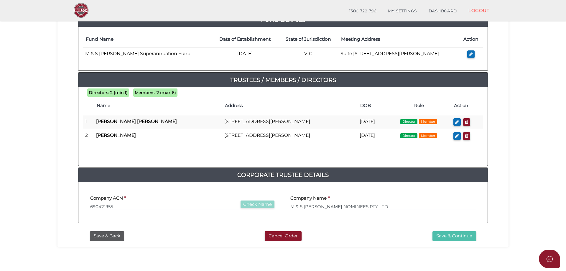
click at [450, 235] on button "Save & Continue" at bounding box center [455, 236] width 44 height 10
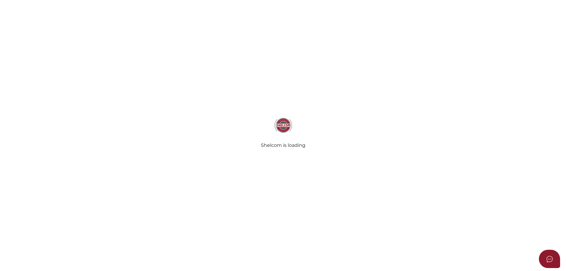
select select "Comb Binding"
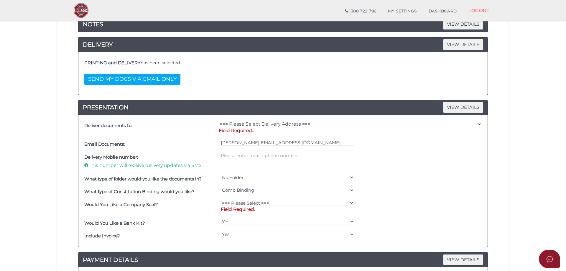
scroll to position [90, 0]
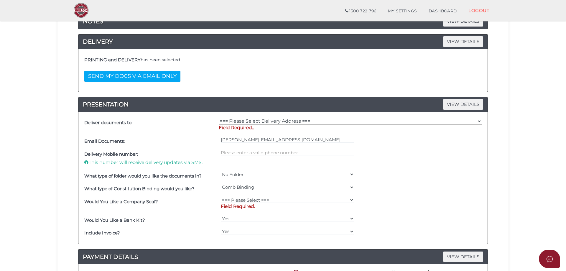
click at [219, 118] on select "=== Please Select Delivery Address === (User Address - [PERSON_NAME][GEOGRAPHIC…" at bounding box center [350, 121] width 263 height 6
select select "0"
click option "(User Address - Murat Demirci) Suite 307 19 Milton Parade Malvern, VIC, 3144" at bounding box center [0, 0] width 0 height 0
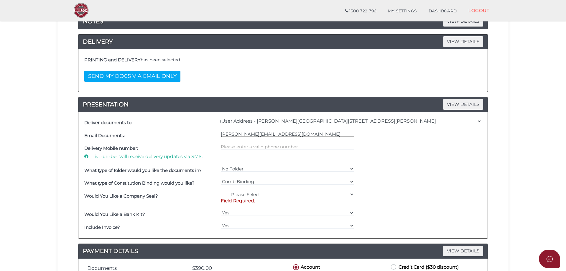
drag, startPoint x: 282, startPoint y: 135, endPoint x: 170, endPoint y: 131, distance: 112.1
click at [221, 131] on input "murat@demirci.com.au" at bounding box center [288, 134] width 134 height 6
type input "daniel@markdanielco.com.au"
type input "0413535809"
click at [221, 191] on select "=== Please Select === Fold Seal $50 No Seal" at bounding box center [288, 194] width 134 height 6
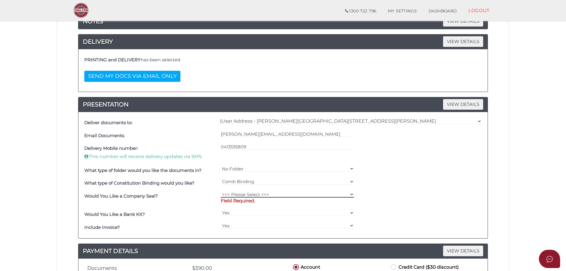
select select "0"
click option "No Seal" at bounding box center [0, 0] width 0 height 0
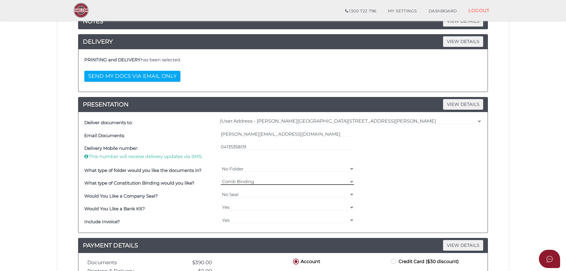
click at [221, 178] on select "=== Please Select === Comb Binding No Binding" at bounding box center [288, 181] width 134 height 6
click at [425, 179] on div "What type of Constitution Binding would you like? === Please Select === Comb Bi…" at bounding box center [283, 183] width 400 height 13
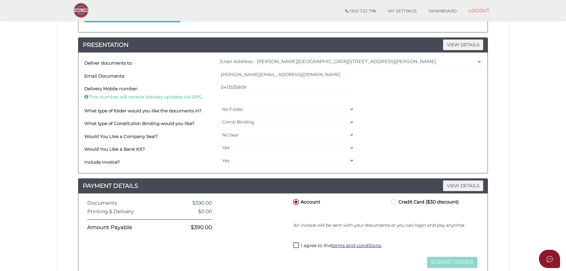
scroll to position [150, 0]
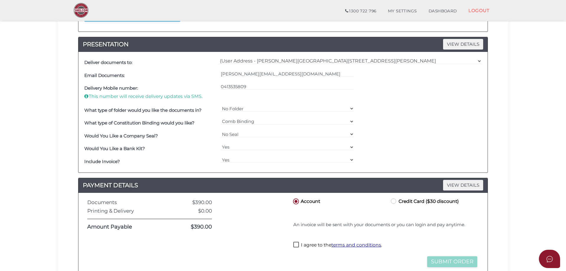
click at [397, 202] on label "Credit Card ($30 discount)" at bounding box center [424, 200] width 69 height 7
radio input "true"
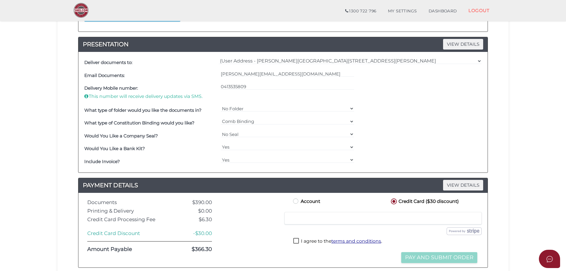
click at [295, 240] on label "I agree to the terms and conditions ." at bounding box center [337, 241] width 89 height 7
checkbox input "true"
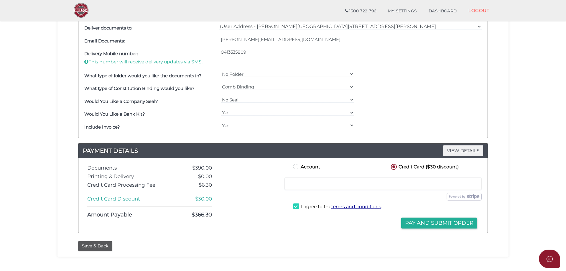
scroll to position [211, 0]
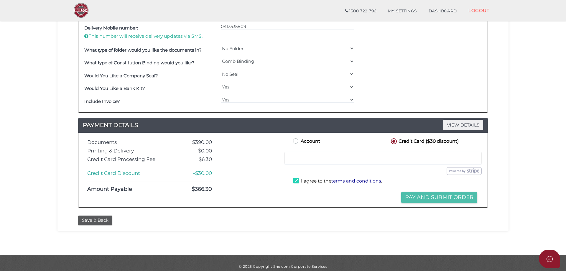
click at [451, 199] on button "Pay and Submit Order" at bounding box center [439, 197] width 76 height 11
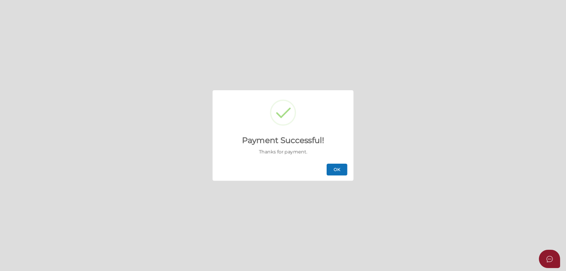
click at [341, 172] on button "OK" at bounding box center [337, 170] width 21 height 12
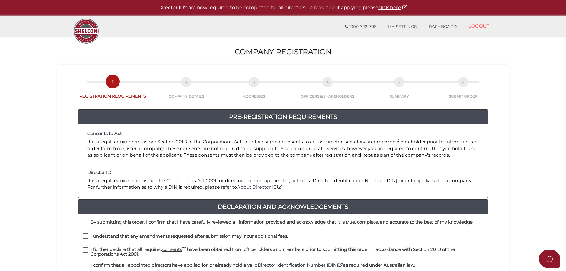
click at [120, 220] on h4 "By submitting this order, I confirm that I have carefully reviewed all informat…" at bounding box center [282, 222] width 383 height 5
checkbox input "true"
click at [111, 239] on h4 "I understand that any amendments requested after submission may incur additiona…" at bounding box center [190, 236] width 198 height 5
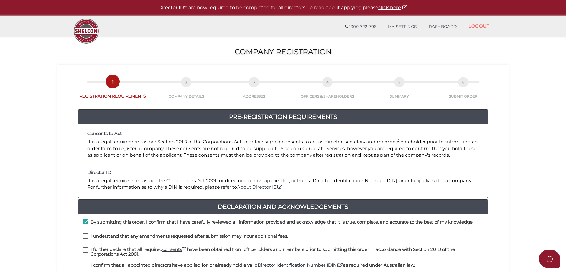
checkbox input "true"
click at [114, 253] on h4 "I further declare that all required consents have been obtained from officehold…" at bounding box center [287, 252] width 393 height 10
checkbox input "true"
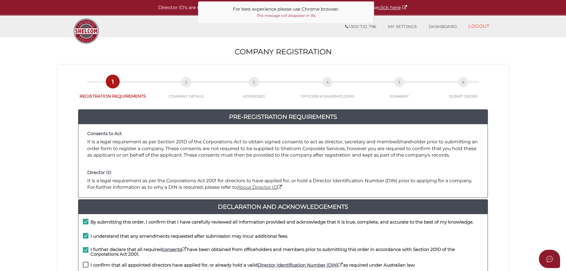
click at [112, 267] on h4 "I confirm that all appointed directors have applied for, or already hold a vali…" at bounding box center [253, 265] width 325 height 5
checkbox input "true"
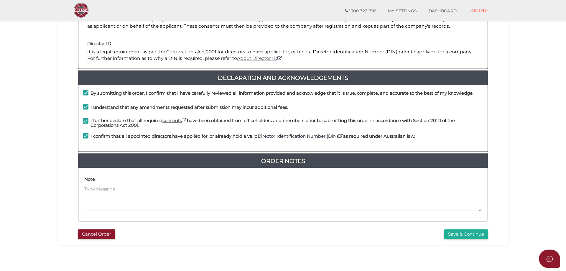
scroll to position [134, 0]
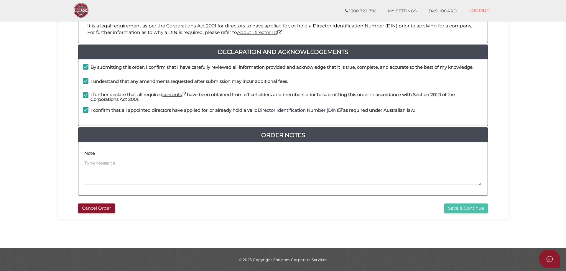
click at [460, 212] on button "Save & Continue" at bounding box center [466, 208] width 44 height 10
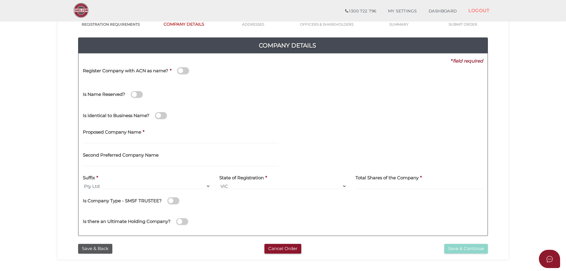
scroll to position [60, 0]
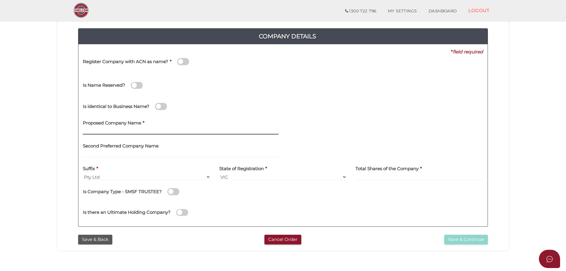
click at [117, 130] on input "text" at bounding box center [181, 131] width 196 height 6
type input "M & S [PERSON_NAME] Investments"
click at [392, 176] on input at bounding box center [420, 177] width 128 height 6
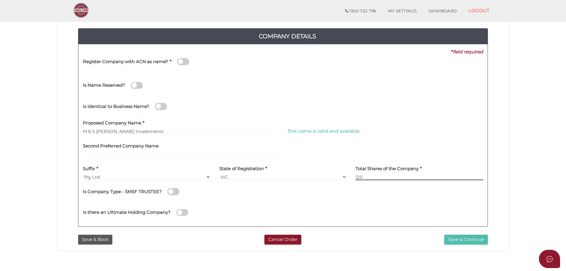
type input "120"
click at [473, 239] on button "Save & Continue" at bounding box center [466, 240] width 44 height 10
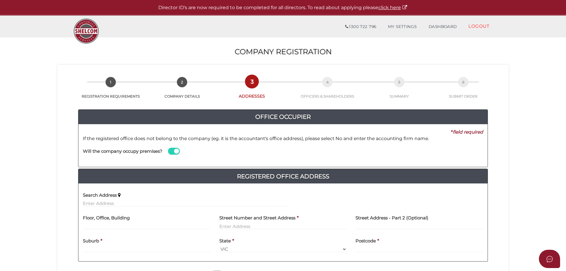
click at [180, 150] on span at bounding box center [174, 151] width 12 height 7
click at [0, 0] on input "checkbox" at bounding box center [0, 0] width 0 height 0
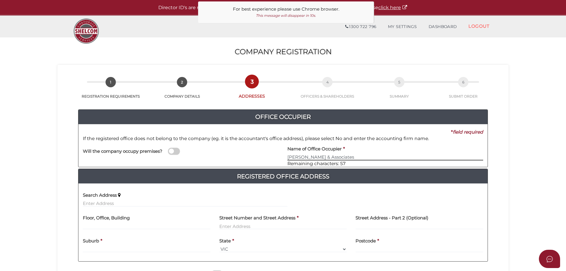
type input "[PERSON_NAME] & Associates"
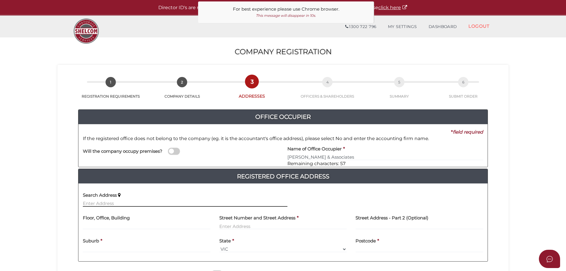
click at [110, 203] on input "text" at bounding box center [185, 203] width 205 height 6
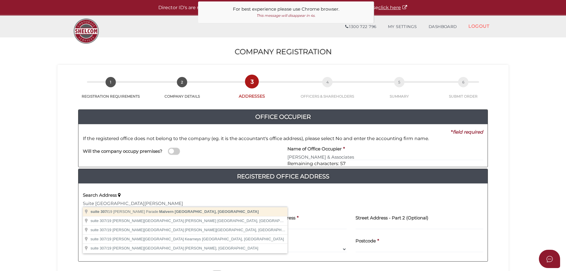
type input "suite [STREET_ADDRESS][PERSON_NAME]"
type input "suite 307"
type input "19 Milton Parade"
type input "Malvern"
select select "VIC"
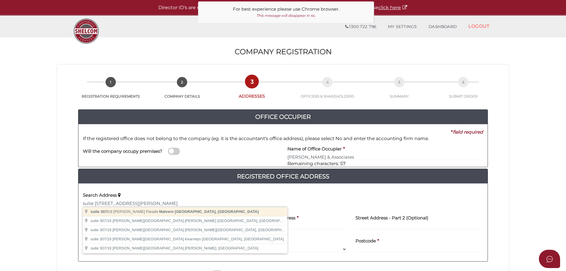
type input "3144"
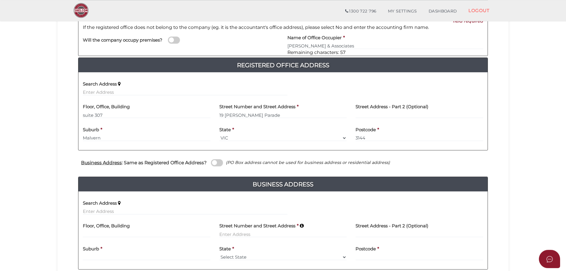
scroll to position [120, 0]
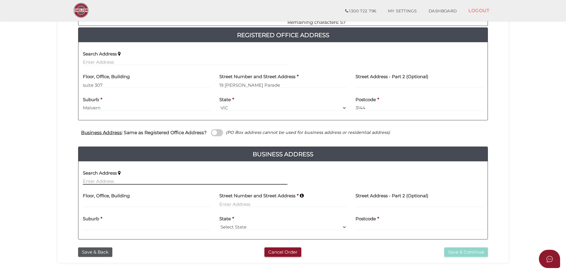
click at [118, 180] on input "text" at bounding box center [185, 181] width 205 height 6
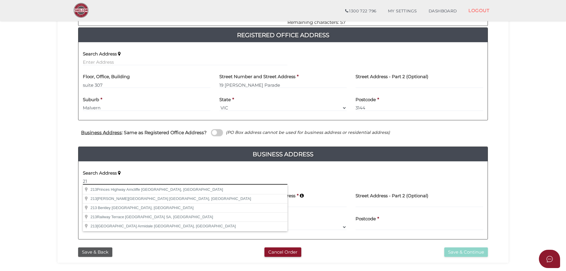
type input "2"
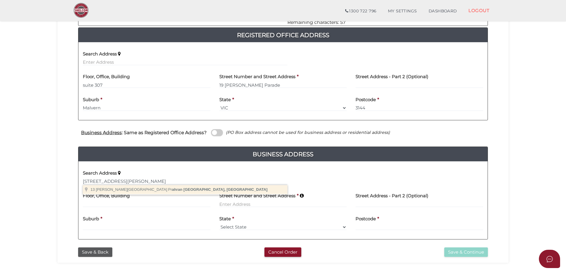
type input "13 Craven Street, Prahran VIC, Australia"
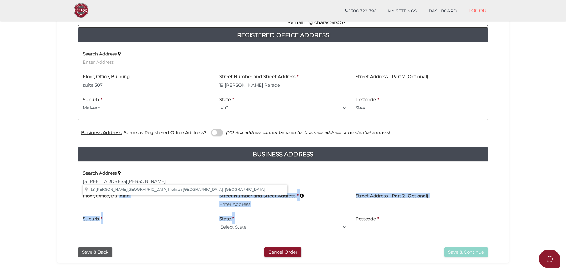
drag, startPoint x: 124, startPoint y: 186, endPoint x: 121, endPoint y: 192, distance: 6.1
type input "[STREET_ADDRESS][PERSON_NAME]"
type input "Prahran"
select select "VIC"
type input "3181"
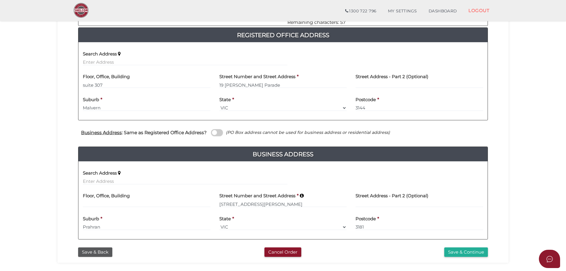
click at [45, 188] on section "Company Registration a8586cc9be40a7e4cd3adc07ee768b0d 1 REGISTRATION REQUIREMEN…" at bounding box center [283, 91] width 566 height 392
click at [473, 251] on button "Save & Continue" at bounding box center [466, 252] width 44 height 10
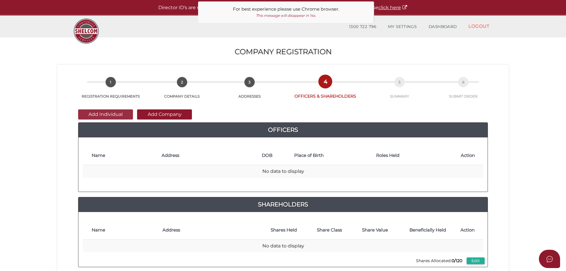
click at [117, 114] on button "Add Individual" at bounding box center [105, 114] width 55 height 10
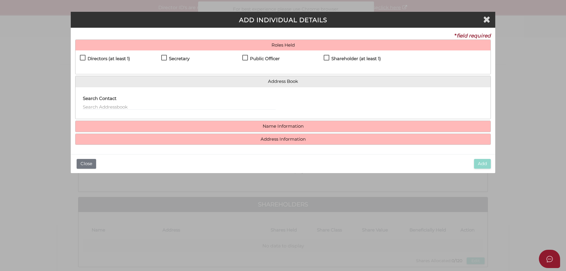
click at [124, 58] on h4 "Directors (at least 1)" at bounding box center [109, 58] width 42 height 5
checkbox input "true"
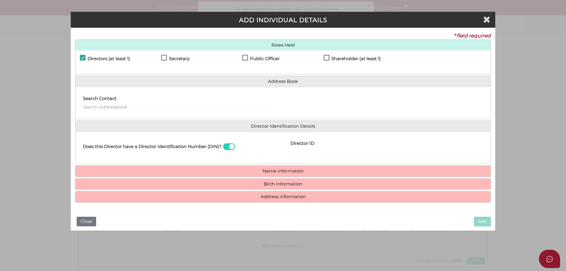
click at [250, 58] on label "Public Officer" at bounding box center [260, 59] width 37 height 7
checkbox input "true"
click at [344, 60] on h4 "Shareholder (at least 1)" at bounding box center [356, 58] width 50 height 5
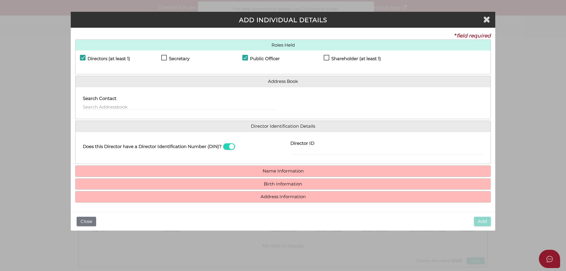
checkbox input "true"
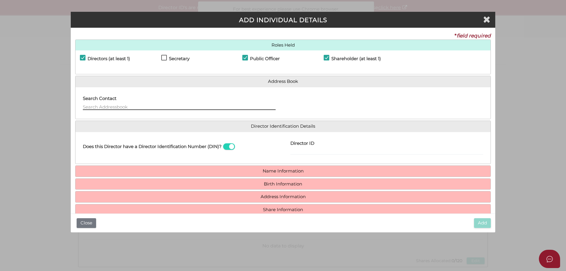
click at [153, 104] on input "text" at bounding box center [179, 106] width 193 height 6
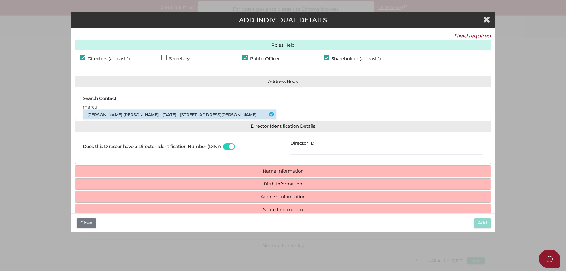
click at [171, 114] on li "Marcus Joseph Molinaro - 18/07/1971 - 13 Craven Street, Prahran, VIC, 3181" at bounding box center [179, 114] width 193 height 9
type input "Marcus"
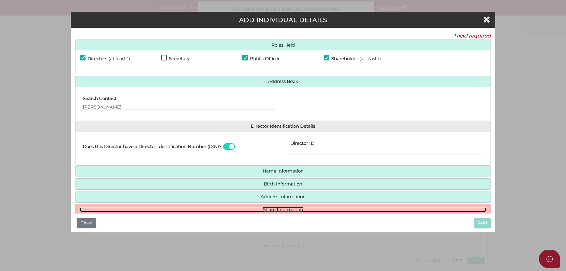
click at [269, 209] on link "Share Information" at bounding box center [283, 209] width 406 height 5
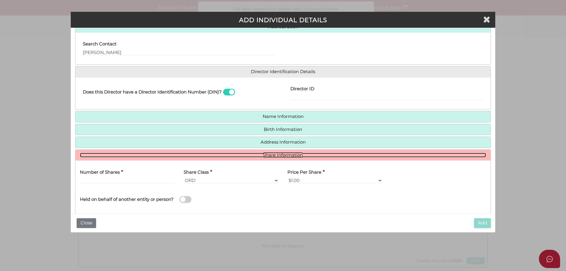
scroll to position [74, 0]
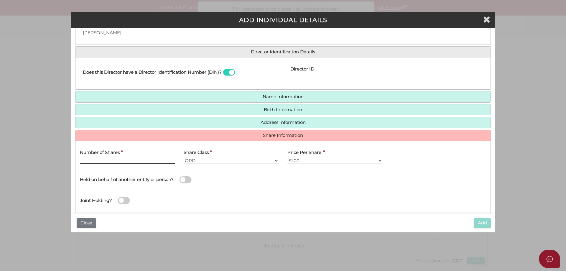
click at [124, 158] on input "text" at bounding box center [127, 160] width 95 height 6
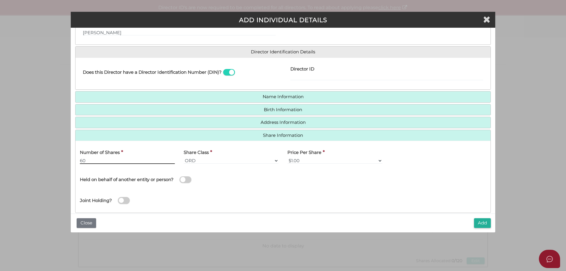
type input "60"
click at [313, 72] on label "Director ID" at bounding box center [302, 68] width 24 height 12
click at [313, 74] on input "Director ID" at bounding box center [386, 77] width 193 height 6
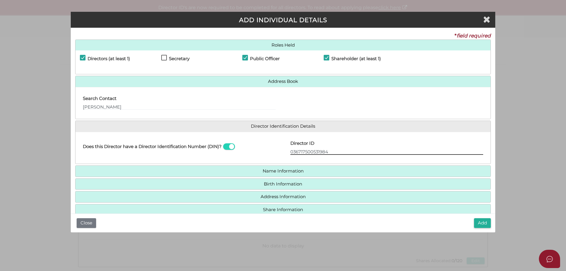
scroll to position [83, 0]
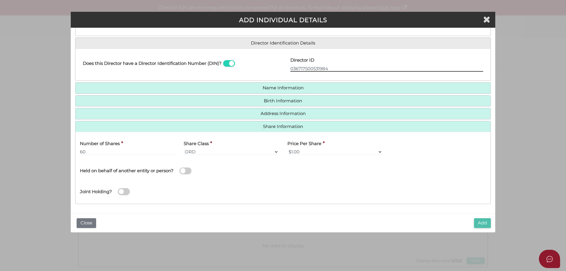
type input "036717500531984"
click at [484, 222] on button "Add" at bounding box center [482, 223] width 17 height 10
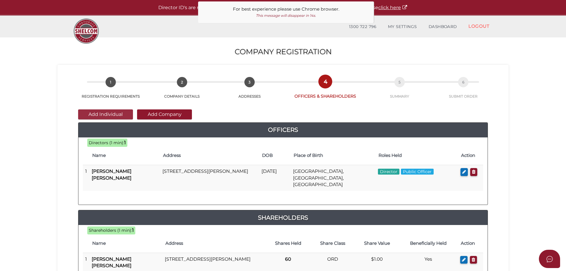
click at [116, 114] on button "Add Individual" at bounding box center [105, 114] width 55 height 10
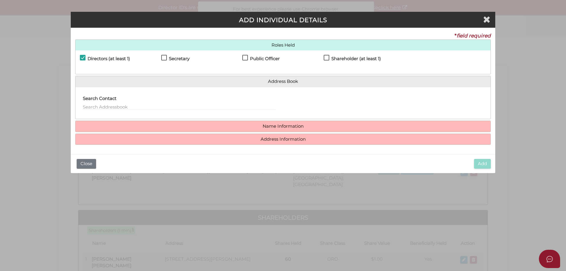
click at [346, 59] on h4 "Shareholder (at least 1)" at bounding box center [356, 58] width 50 height 5
checkbox input "true"
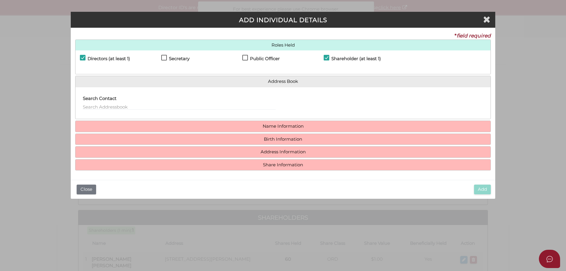
click at [185, 60] on h4 "Secretary" at bounding box center [179, 58] width 21 height 5
checkbox input "true"
click at [115, 108] on input "text" at bounding box center [179, 106] width 193 height 6
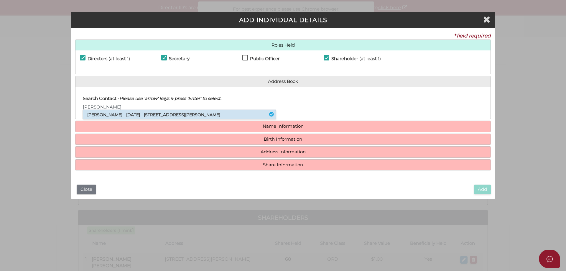
click at [143, 114] on li "Stacey Jane Molinaro - 11/03/1972 - 13 Craven Street, Prahran, VIC, 3181" at bounding box center [179, 114] width 193 height 9
type input "[PERSON_NAME]"
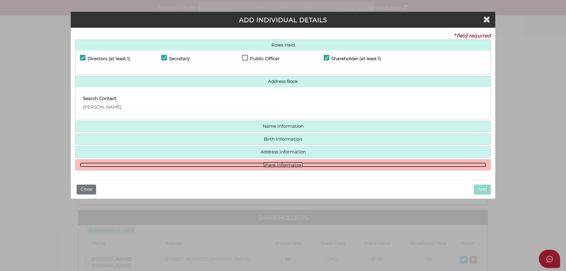
click at [278, 163] on link "Share Information" at bounding box center [283, 164] width 406 height 5
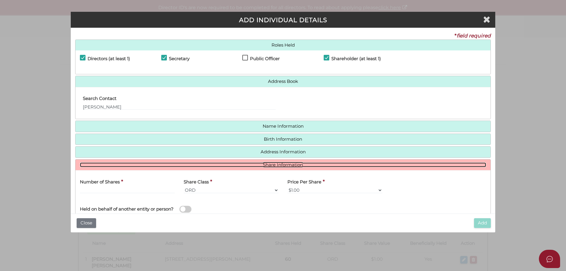
scroll to position [37, 0]
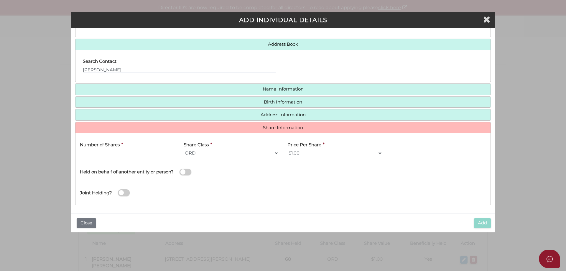
click at [115, 152] on input "text" at bounding box center [127, 153] width 95 height 6
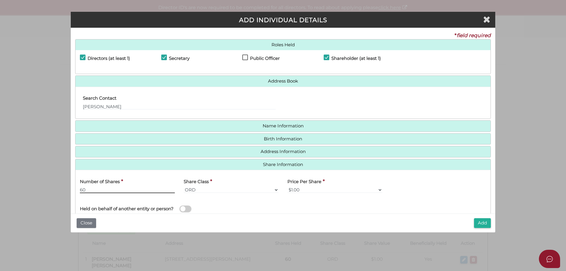
scroll to position [0, 0]
type input "60"
click at [283, 130] on h4 "Name Information" at bounding box center [282, 126] width 415 height 11
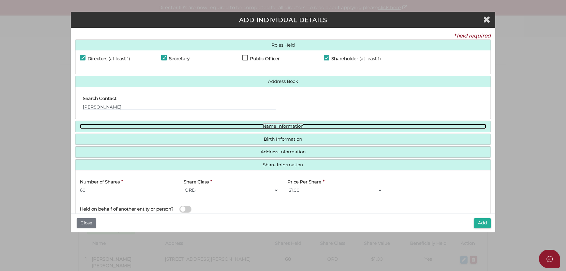
click at [287, 126] on link "Name Information" at bounding box center [283, 126] width 406 height 5
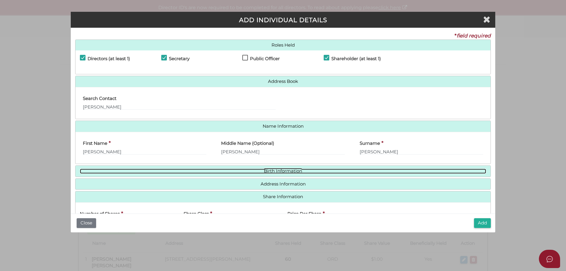
click at [278, 173] on link "Birth Information" at bounding box center [283, 171] width 406 height 5
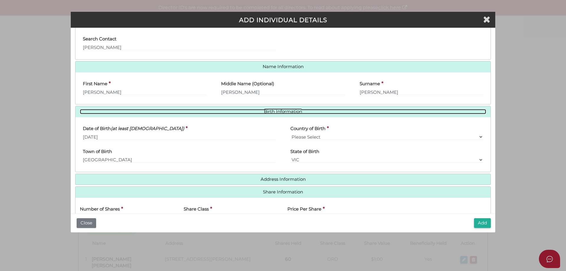
scroll to position [74, 0]
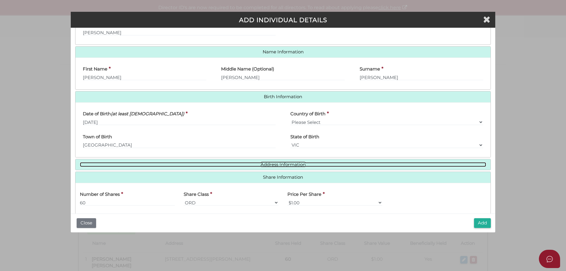
click at [283, 165] on link "Address Information" at bounding box center [283, 164] width 406 height 5
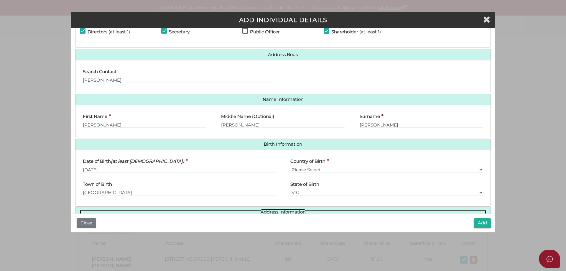
scroll to position [0, 0]
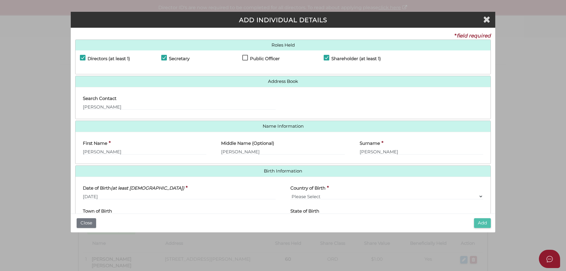
drag, startPoint x: 479, startPoint y: 222, endPoint x: 485, endPoint y: 219, distance: 6.3
click at [479, 223] on button "Add" at bounding box center [482, 223] width 17 height 10
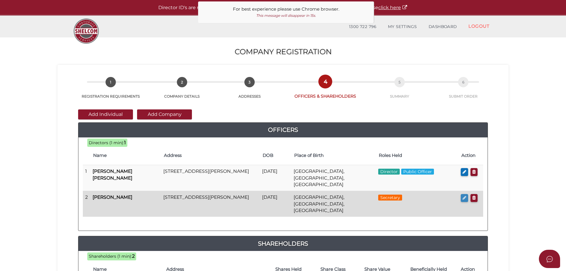
click at [464, 195] on icon "button" at bounding box center [465, 197] width 4 height 4
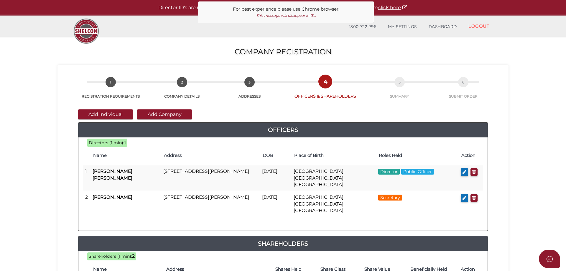
checkbox input "true"
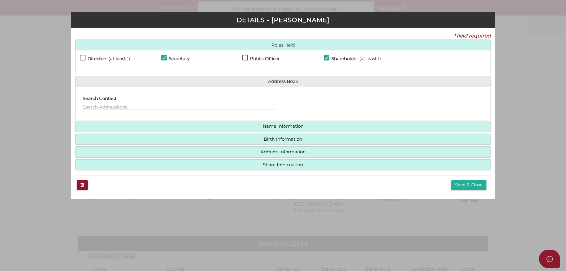
click at [120, 58] on h4 "Directors (at least 1)" at bounding box center [109, 58] width 42 height 5
checkbox input "true"
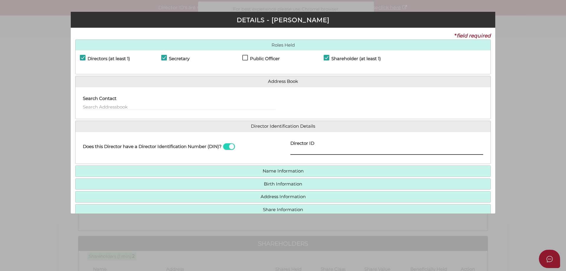
click at [310, 152] on input "text" at bounding box center [386, 151] width 193 height 6
paste input "036 22449 63568"
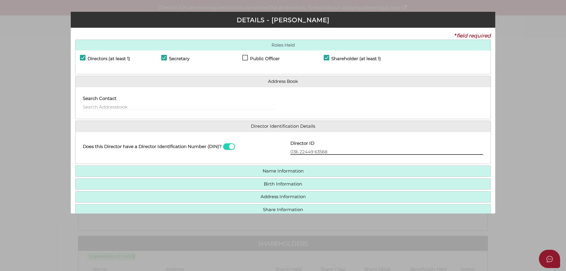
click at [300, 151] on input "036 22449 63568" at bounding box center [386, 151] width 193 height 6
click at [325, 151] on input "0362244963568" at bounding box center [386, 151] width 193 height 6
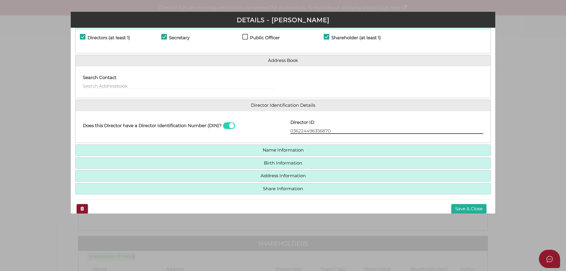
scroll to position [30, 0]
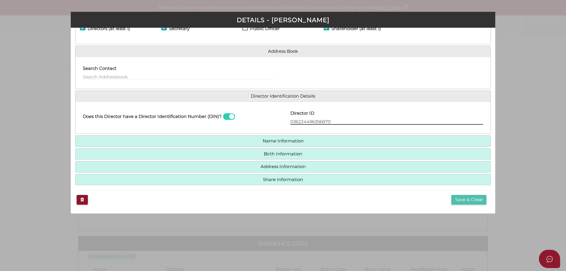
type input "036224496356870"
click at [479, 198] on button "Save & Close" at bounding box center [468, 200] width 35 height 10
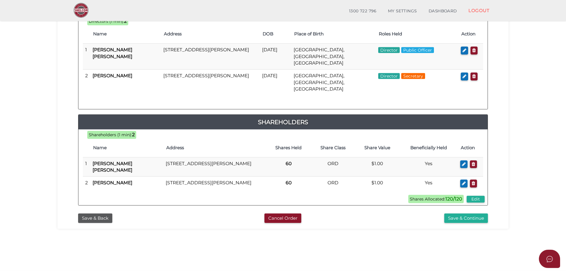
scroll to position [60, 0]
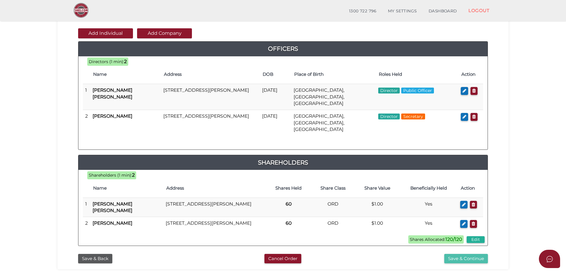
click at [468, 254] on button "Save & Continue" at bounding box center [466, 259] width 44 height 10
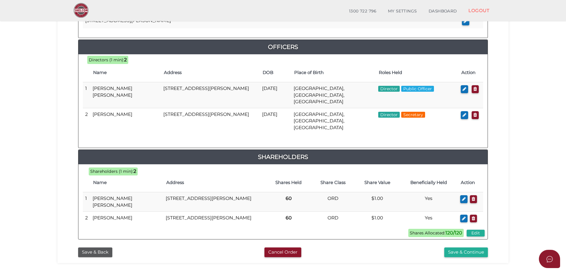
scroll to position [271, 0]
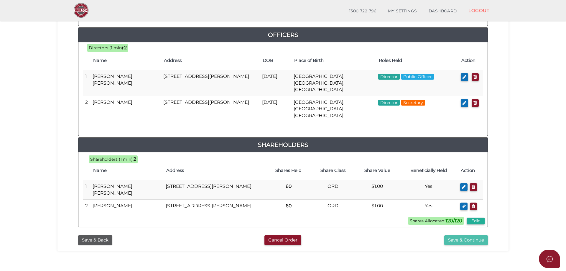
click at [473, 235] on button "Save & Continue" at bounding box center [466, 240] width 44 height 10
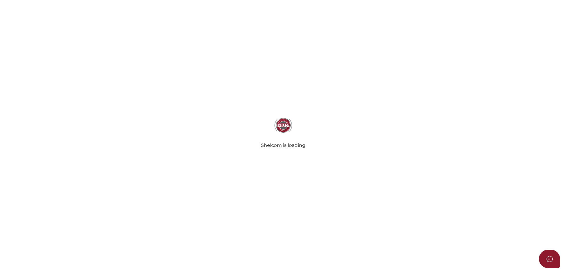
select select "Comb Binding"
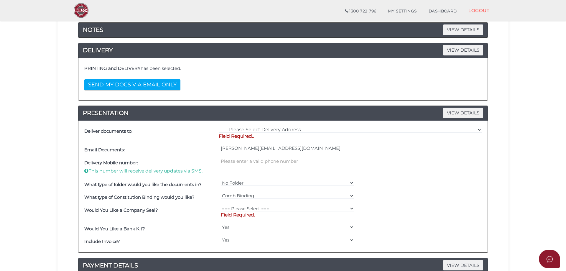
scroll to position [90, 0]
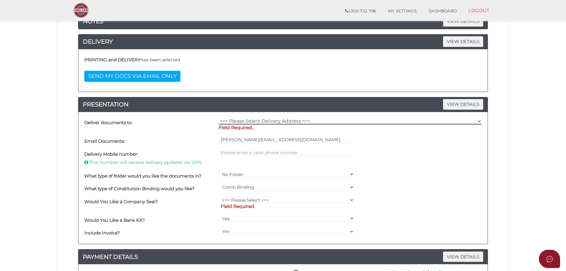
click at [219, 118] on select "=== Please Select Delivery Address === (User Address - [PERSON_NAME][GEOGRAPHIC…" at bounding box center [350, 121] width 263 height 6
select select "0"
click option "(User Address - [PERSON_NAME][GEOGRAPHIC_DATA][STREET_ADDRESS][PERSON_NAME]" at bounding box center [0, 0] width 0 height 0
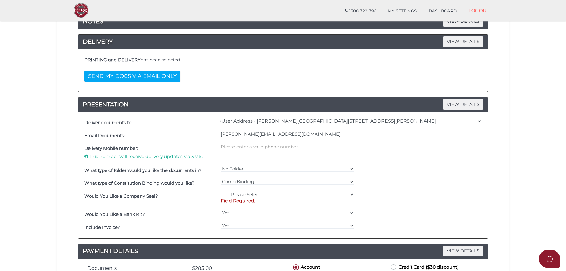
drag, startPoint x: 286, startPoint y: 132, endPoint x: 146, endPoint y: 129, distance: 140.1
click at [221, 131] on input "[PERSON_NAME][EMAIL_ADDRESS][DOMAIN_NAME]" at bounding box center [288, 134] width 134 height 6
type input "[PERSON_NAME][EMAIL_ADDRESS][DOMAIN_NAME]"
type input "0413535809"
drag, startPoint x: 247, startPoint y: 167, endPoint x: 420, endPoint y: 155, distance: 173.4
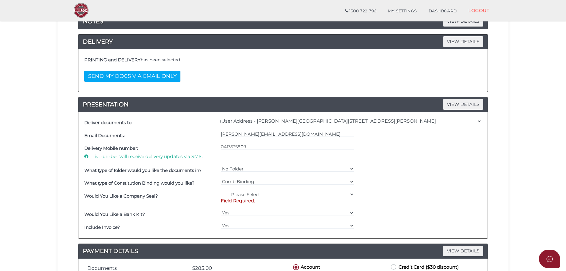
click at [420, 155] on div "Delivery Mobile number: This number will receive delivery updates via SMS. [PHO…" at bounding box center [283, 153] width 400 height 22
click at [221, 191] on select "=== Please Select === Fold Seal $50 No Seal" at bounding box center [288, 194] width 134 height 6
select select "0"
click option "No Seal" at bounding box center [0, 0] width 0 height 0
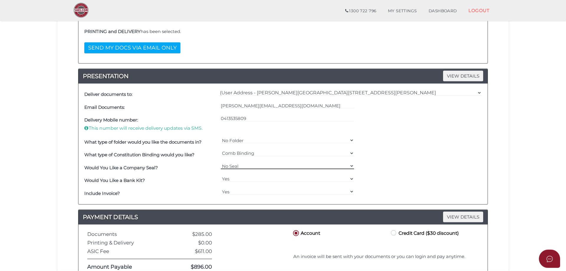
scroll to position [150, 0]
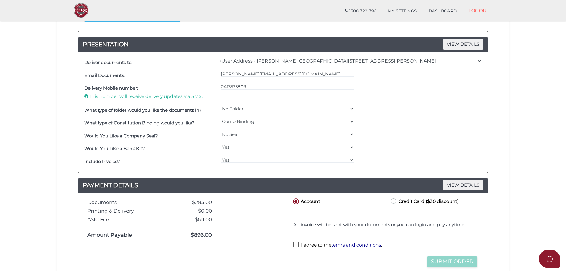
click at [402, 200] on label "Credit Card ($30 discount)" at bounding box center [424, 200] width 69 height 7
radio input "true"
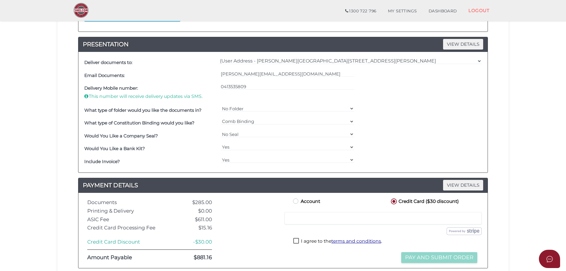
click at [342, 222] on div at bounding box center [383, 218] width 197 height 12
click at [311, 242] on label "I agree to the terms and conditions ." at bounding box center [337, 241] width 89 height 7
checkbox input "true"
click at [457, 257] on button "Pay and Submit Order" at bounding box center [439, 257] width 76 height 11
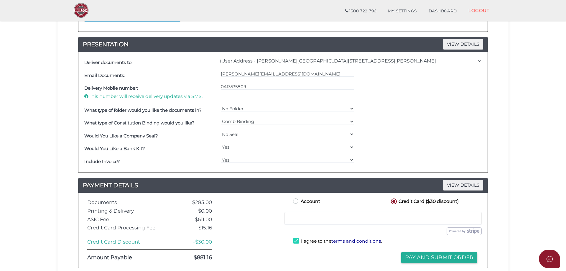
scroll to position [0, 0]
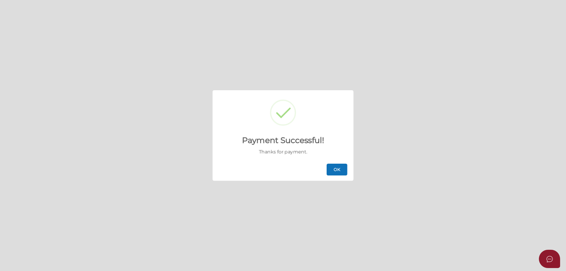
click at [333, 172] on button "OK" at bounding box center [337, 170] width 21 height 12
